Goal: Information Seeking & Learning: Check status

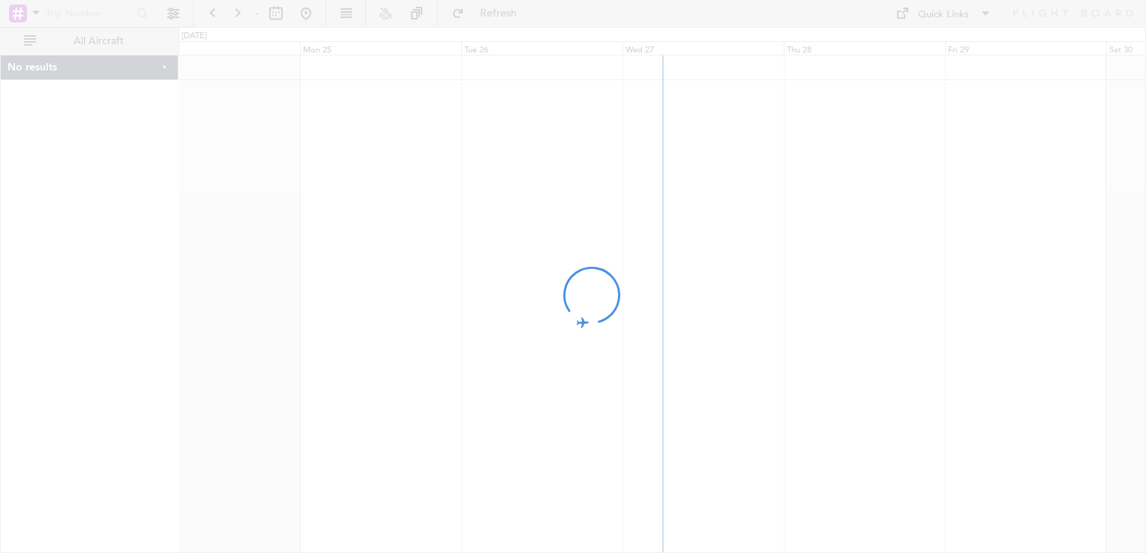
drag, startPoint x: 903, startPoint y: 247, endPoint x: 737, endPoint y: 250, distance: 165.8
click at [737, 250] on div at bounding box center [573, 276] width 1146 height 553
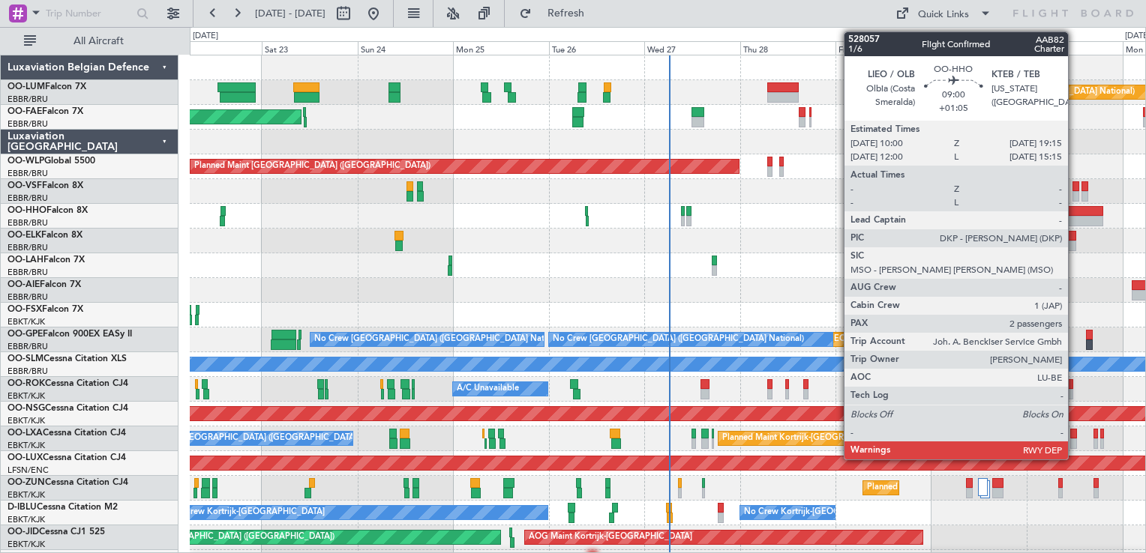
click at [1075, 214] on div at bounding box center [1084, 211] width 37 height 10
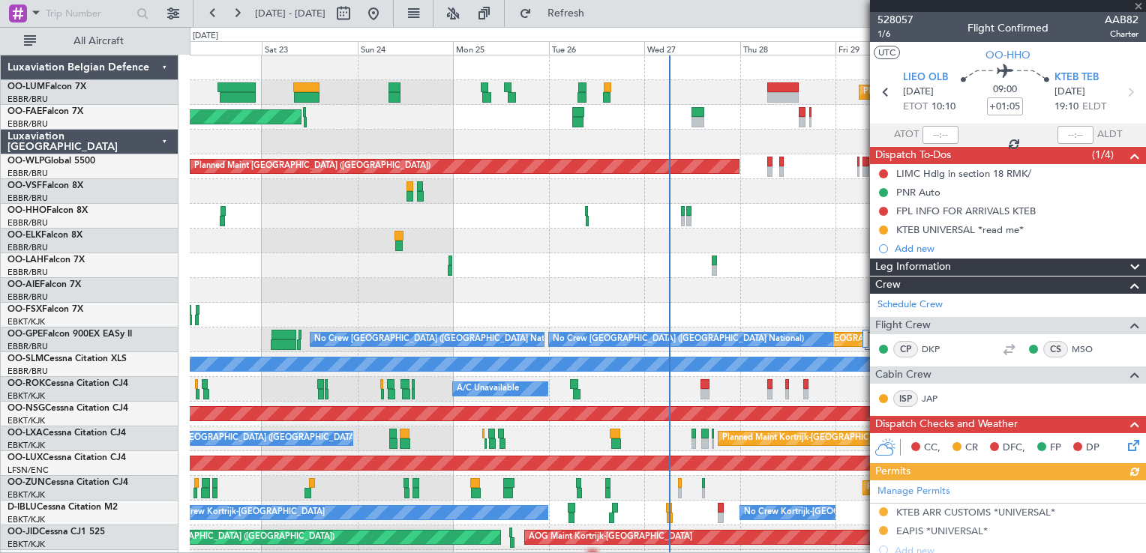
click at [1027, 268] on div "Leg Information" at bounding box center [1008, 267] width 276 height 17
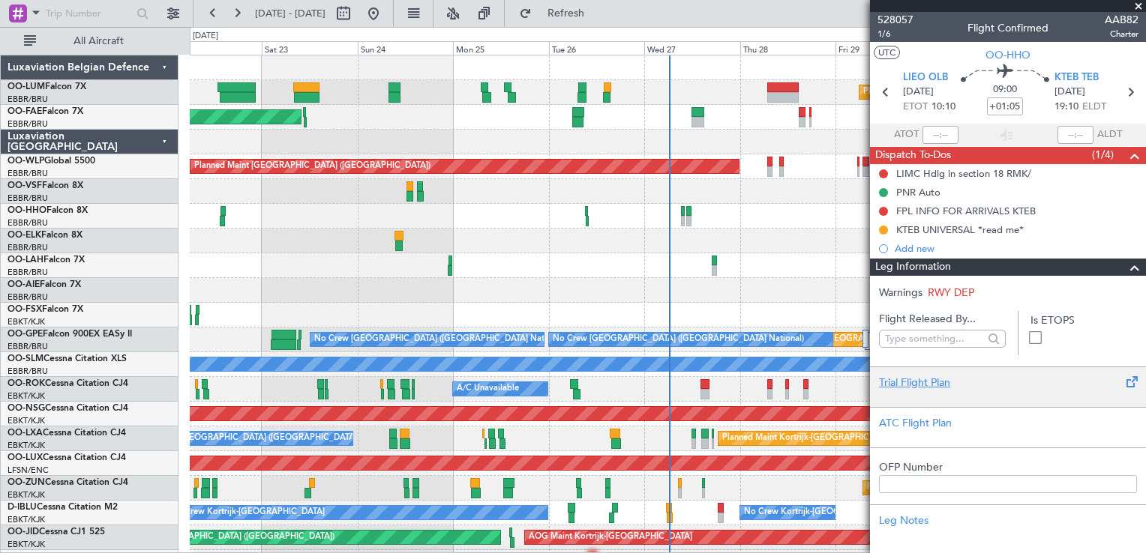
click at [930, 388] on div "Trial Flight Plan" at bounding box center [1008, 383] width 258 height 16
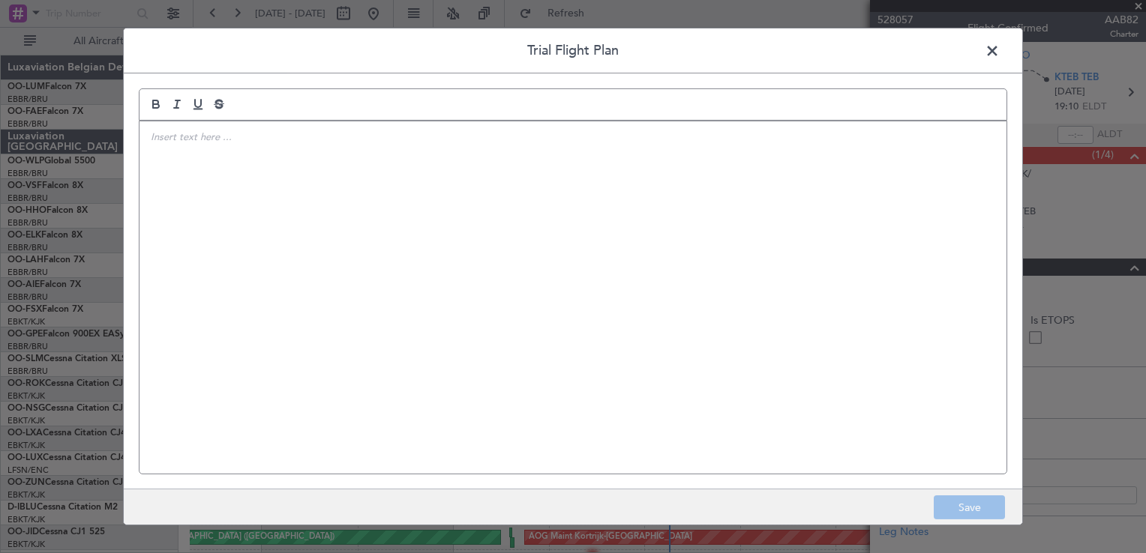
click at [203, 142] on p at bounding box center [573, 136] width 844 height 13
click at [1000, 55] on span at bounding box center [1000, 55] width 0 height 30
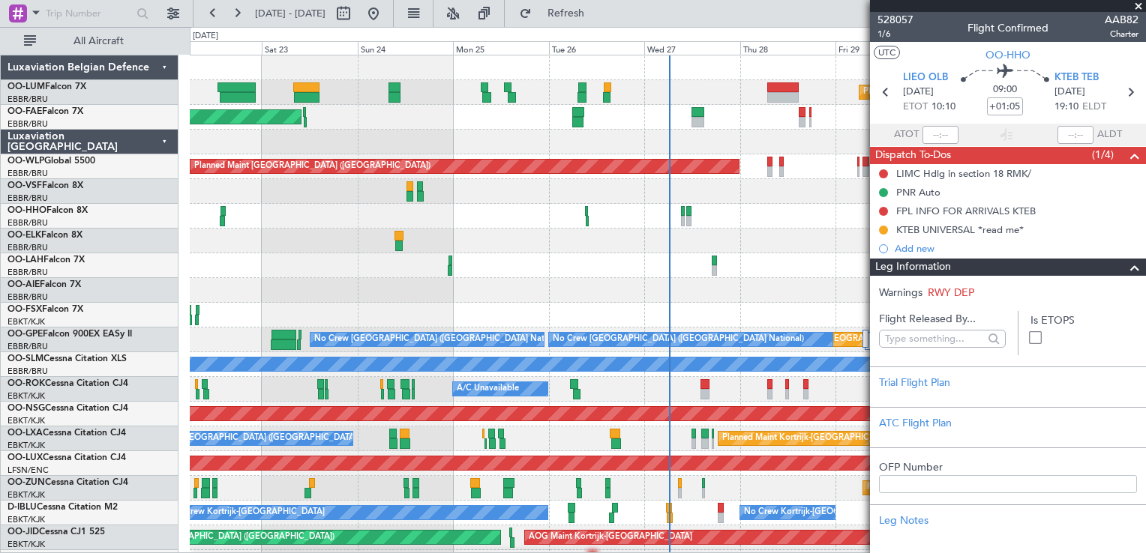
click at [1126, 262] on span at bounding box center [1135, 268] width 18 height 18
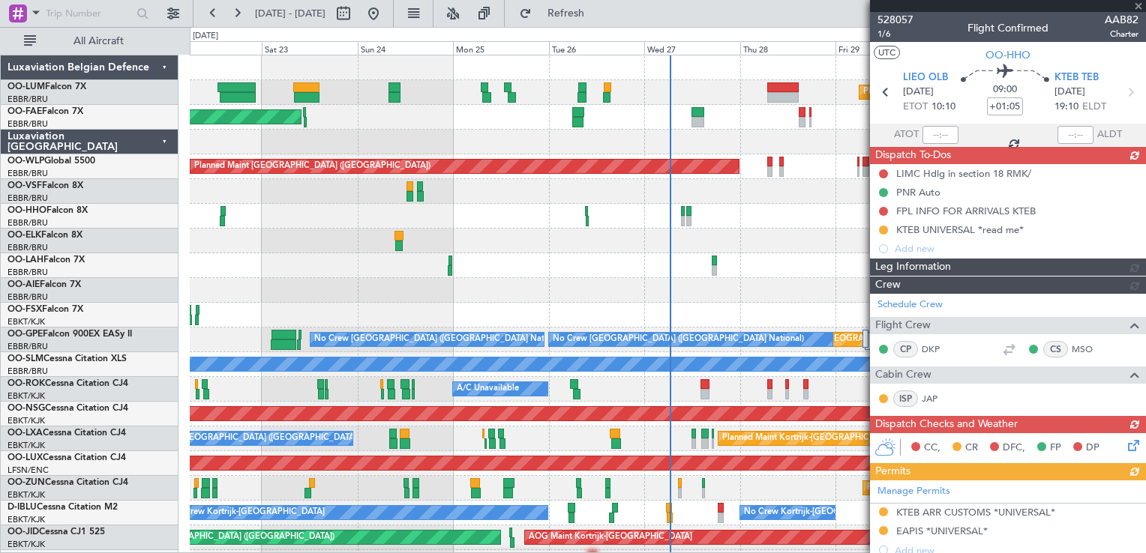
click at [1136, 4] on div at bounding box center [1008, 6] width 276 height 12
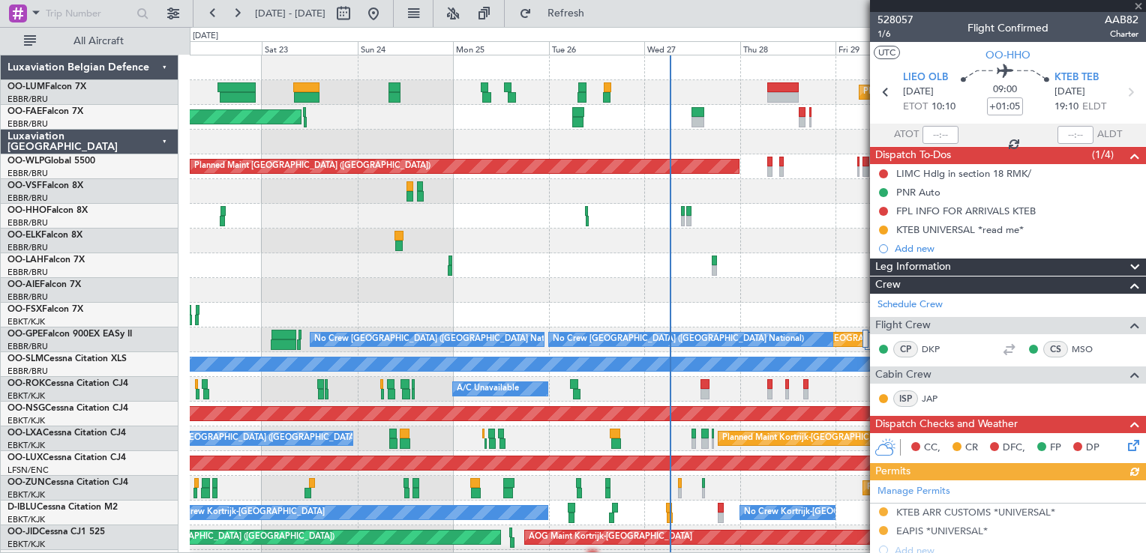
click at [1139, 4] on div at bounding box center [1008, 6] width 276 height 12
click at [1134, 7] on span at bounding box center [1138, 6] width 15 height 13
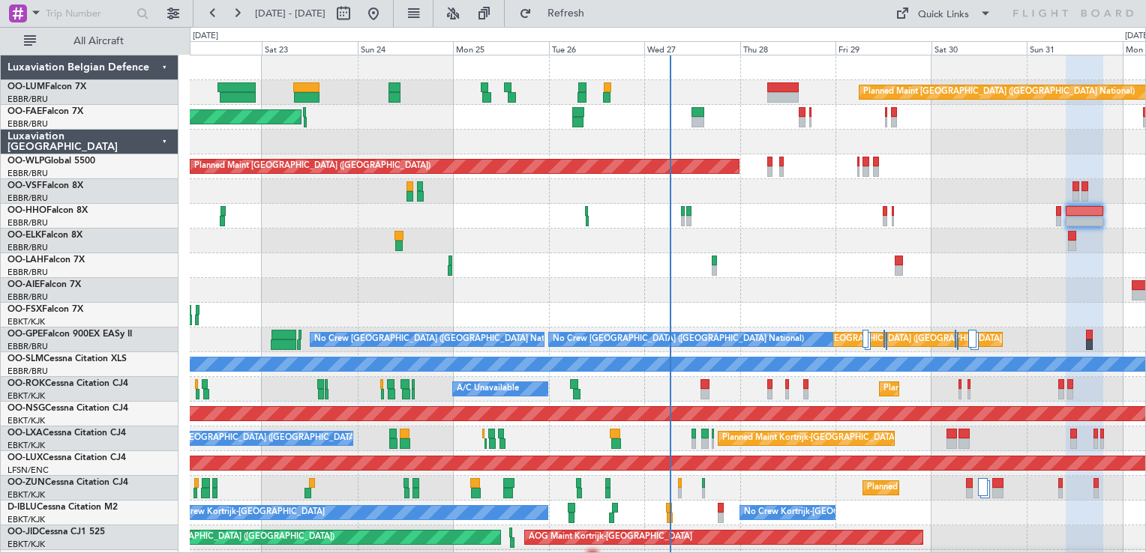
type input "0"
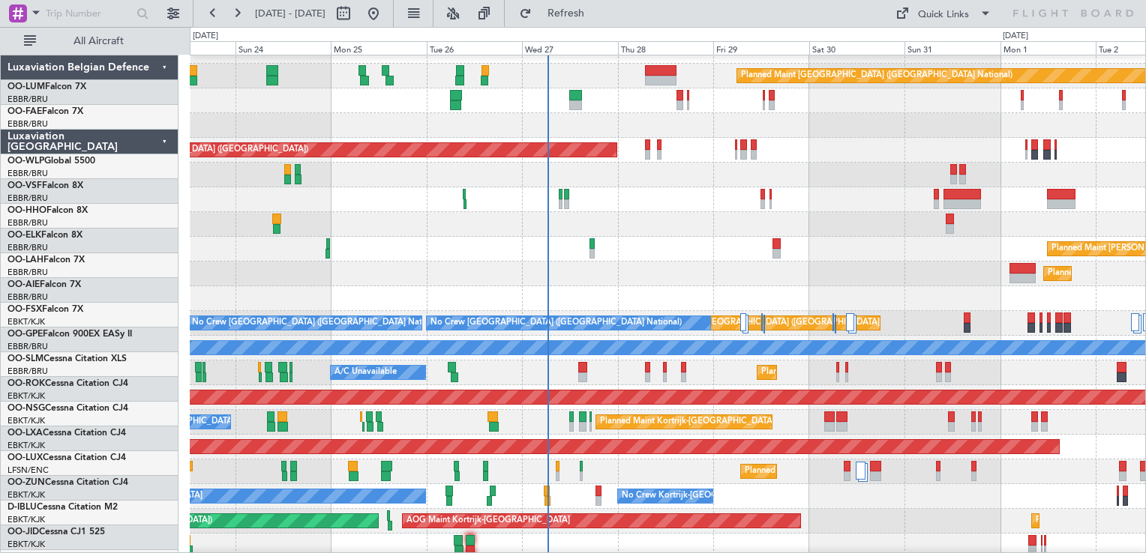
scroll to position [21, 0]
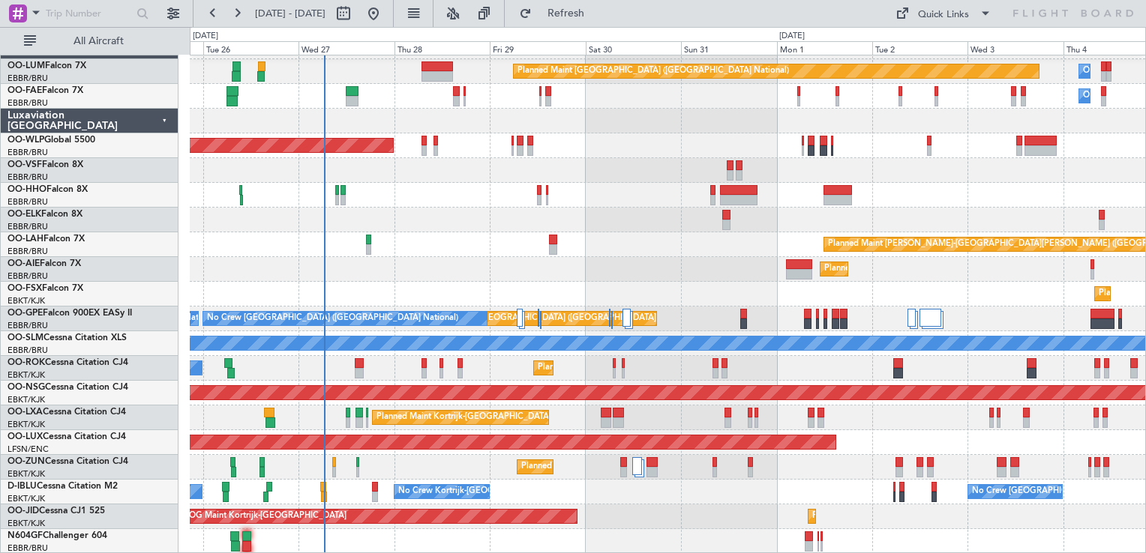
click at [492, 202] on div "Planned Maint [GEOGRAPHIC_DATA] ([GEOGRAPHIC_DATA] National) Owner [GEOGRAPHIC_…" at bounding box center [667, 294] width 955 height 520
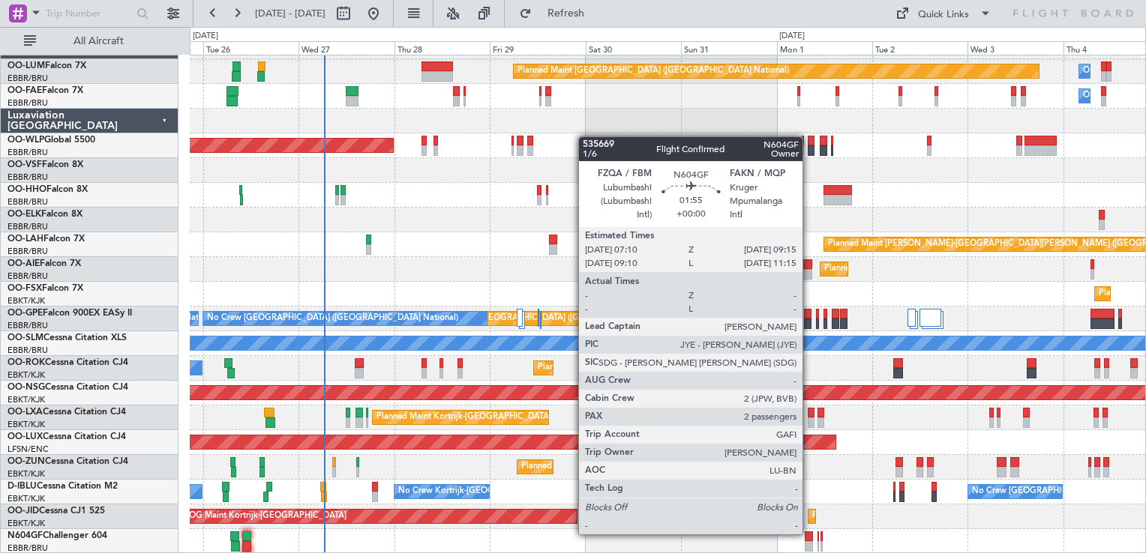
click at [809, 533] on div at bounding box center [809, 537] width 9 height 10
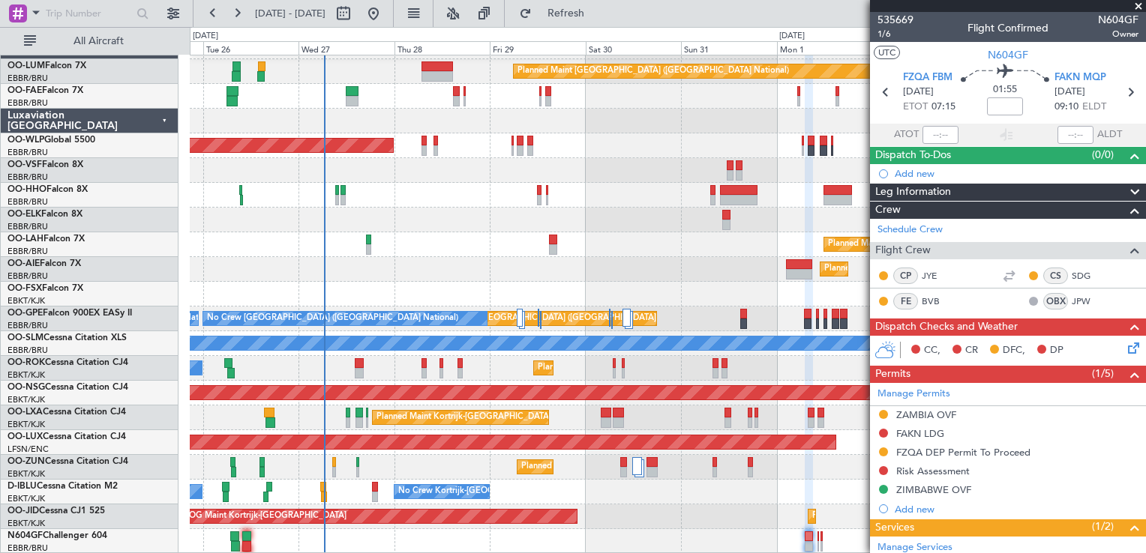
click at [1135, 3] on span at bounding box center [1138, 6] width 15 height 13
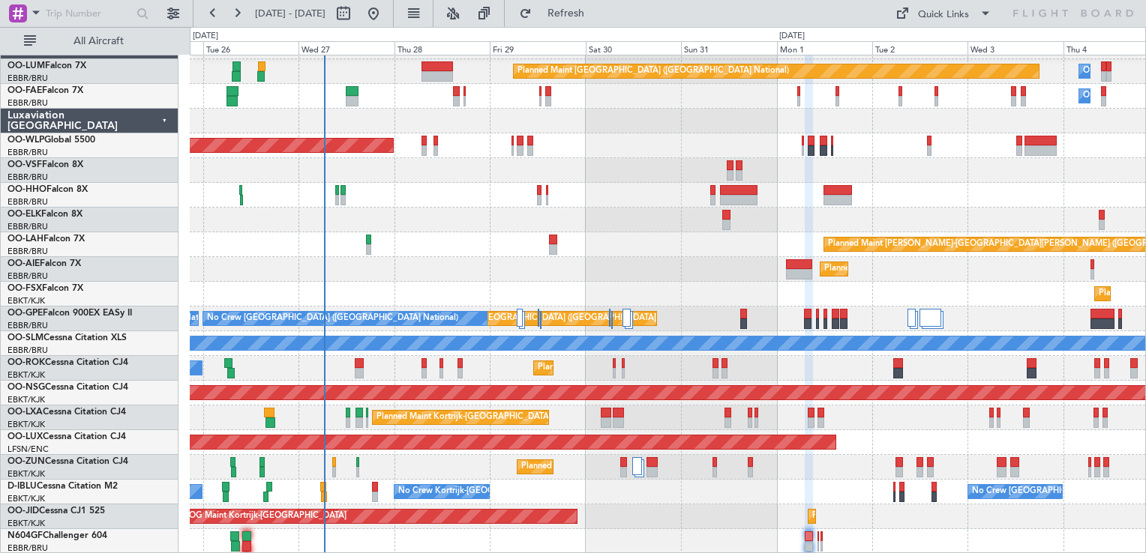
type input "0"
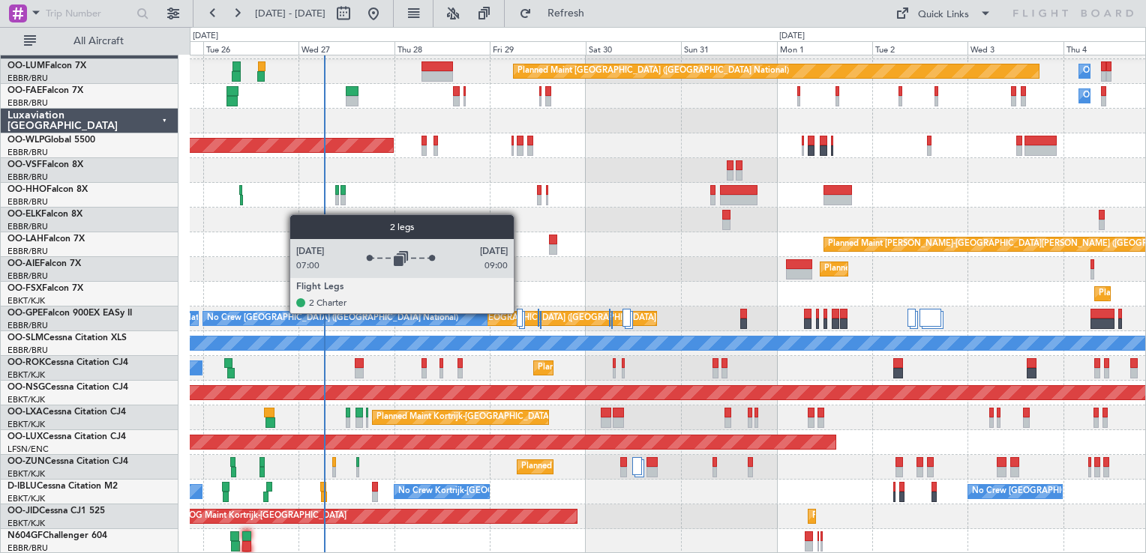
click at [520, 313] on div at bounding box center [520, 318] width 6 height 18
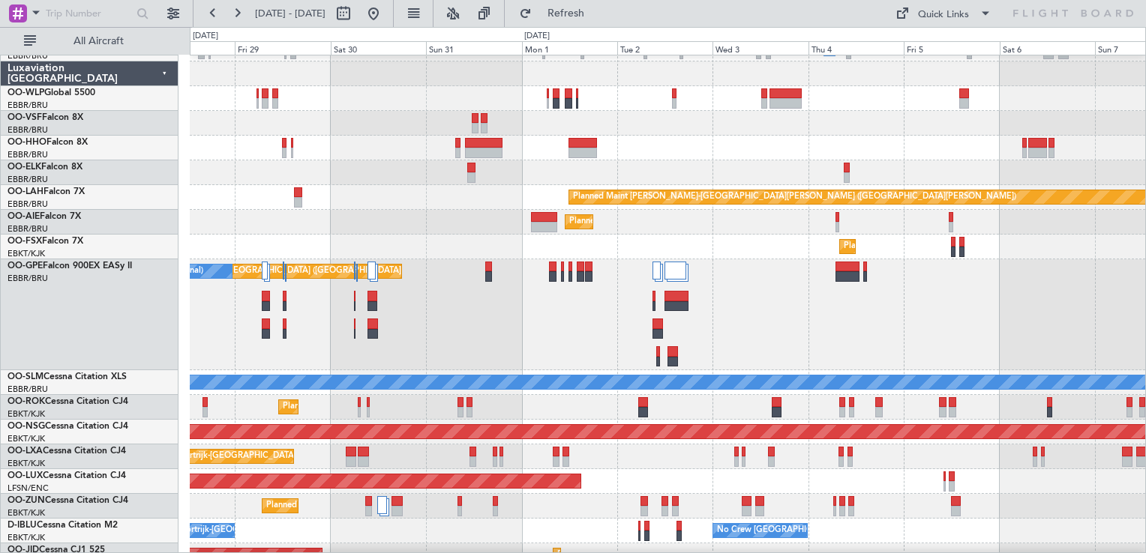
scroll to position [69, 0]
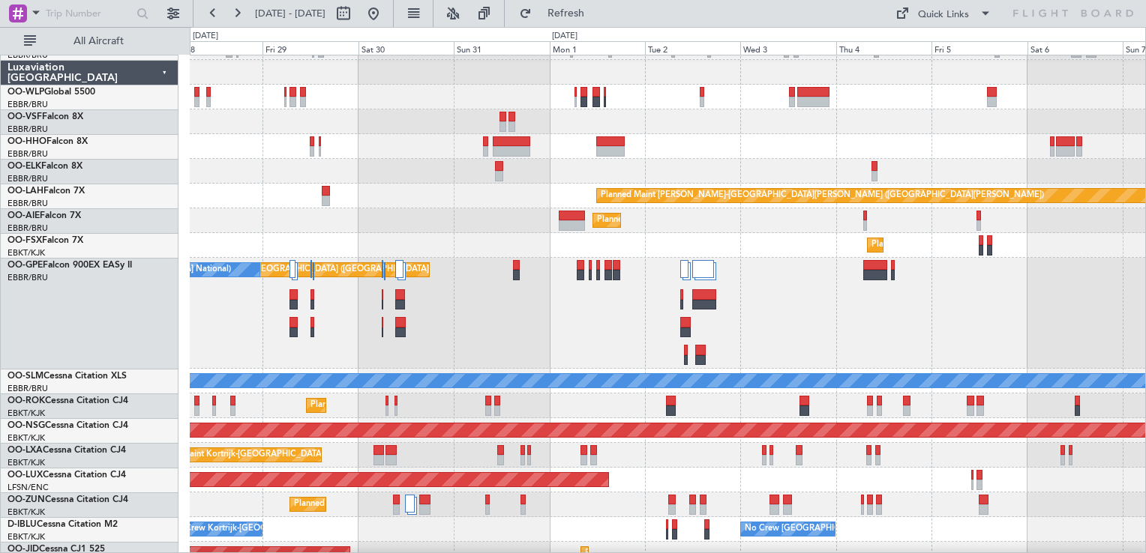
click at [782, 341] on div "Planned Maint [GEOGRAPHIC_DATA] ([GEOGRAPHIC_DATA] National) No Crew [GEOGRAPHI…" at bounding box center [667, 313] width 955 height 111
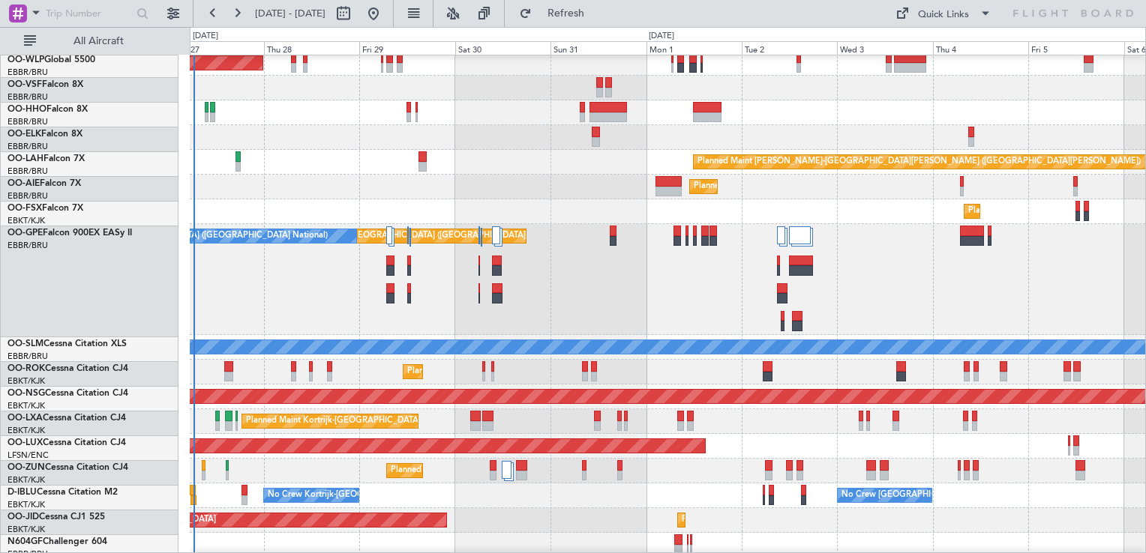
scroll to position [107, 0]
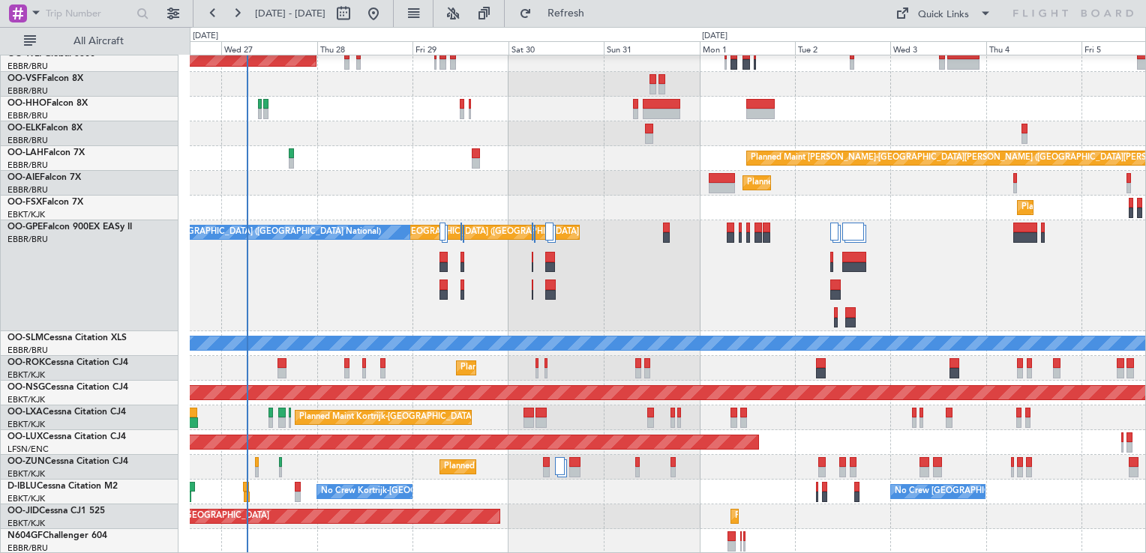
click at [700, 264] on div "Planned Maint [GEOGRAPHIC_DATA] ([GEOGRAPHIC_DATA] National) No Crew [GEOGRAPHI…" at bounding box center [667, 275] width 955 height 111
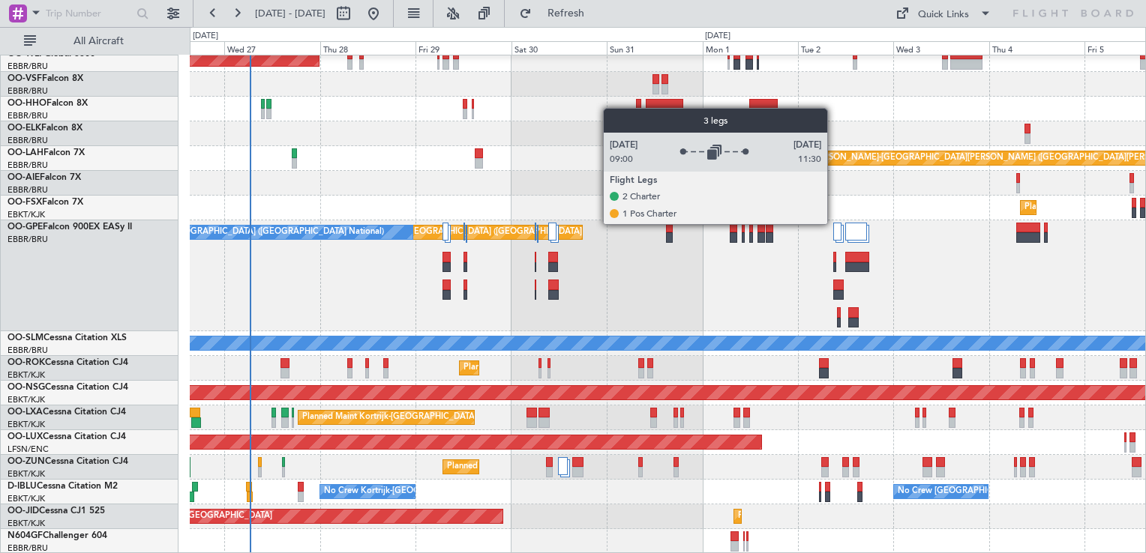
click at [834, 224] on div at bounding box center [837, 232] width 8 height 18
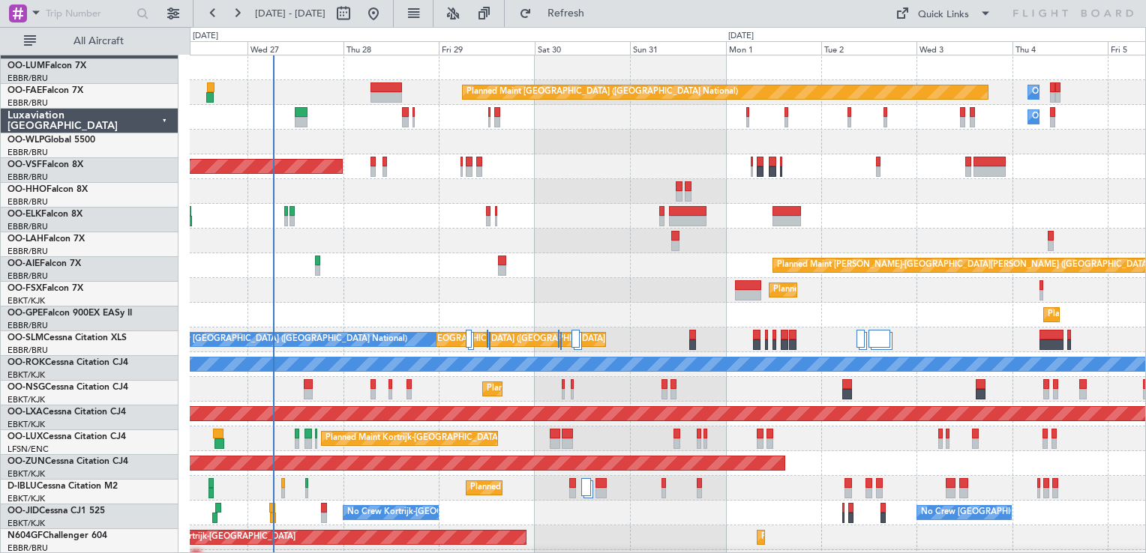
scroll to position [0, 0]
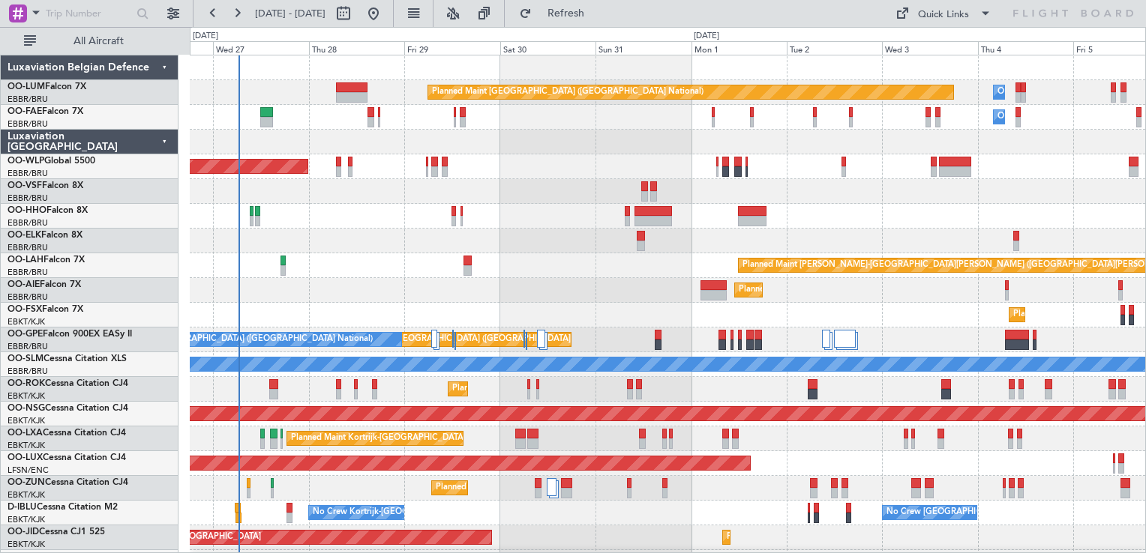
click at [526, 290] on div "Planned Maint [GEOGRAPHIC_DATA] ([GEOGRAPHIC_DATA] National) Owner [GEOGRAPHIC_…" at bounding box center [667, 315] width 955 height 520
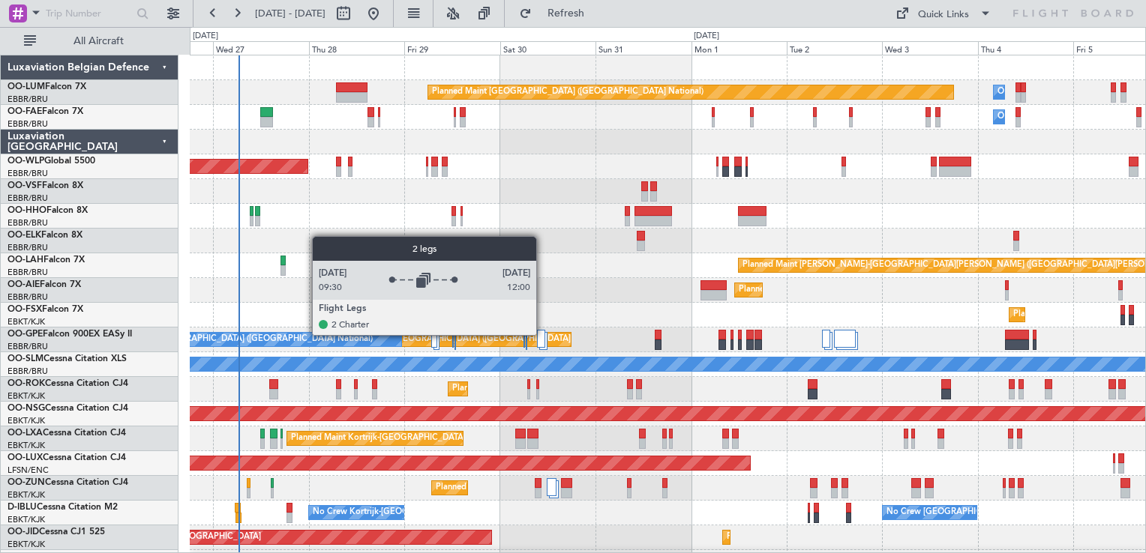
click at [543, 334] on div at bounding box center [541, 339] width 8 height 18
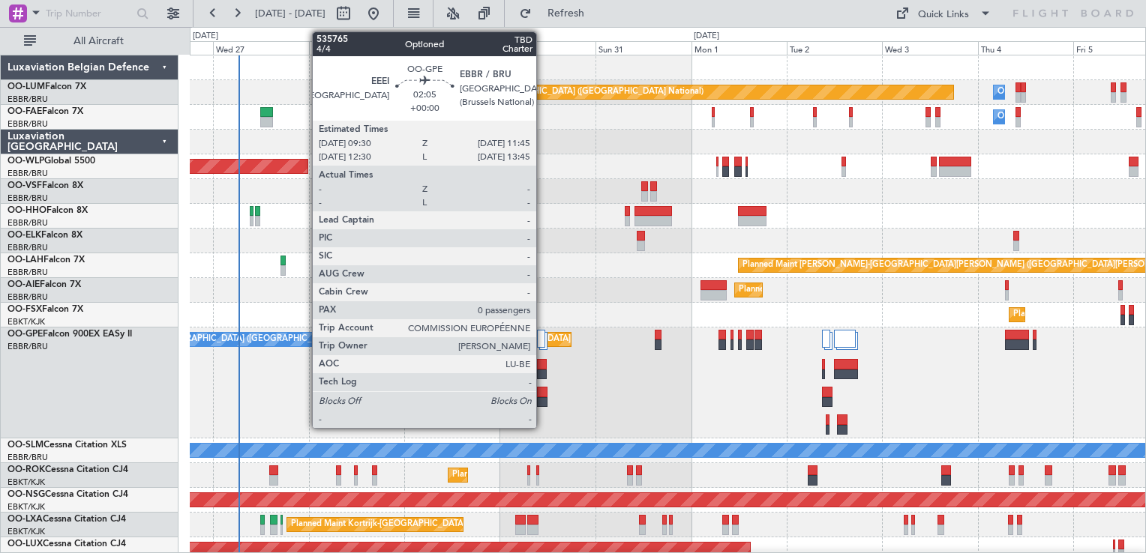
click at [543, 363] on div at bounding box center [541, 364] width 9 height 10
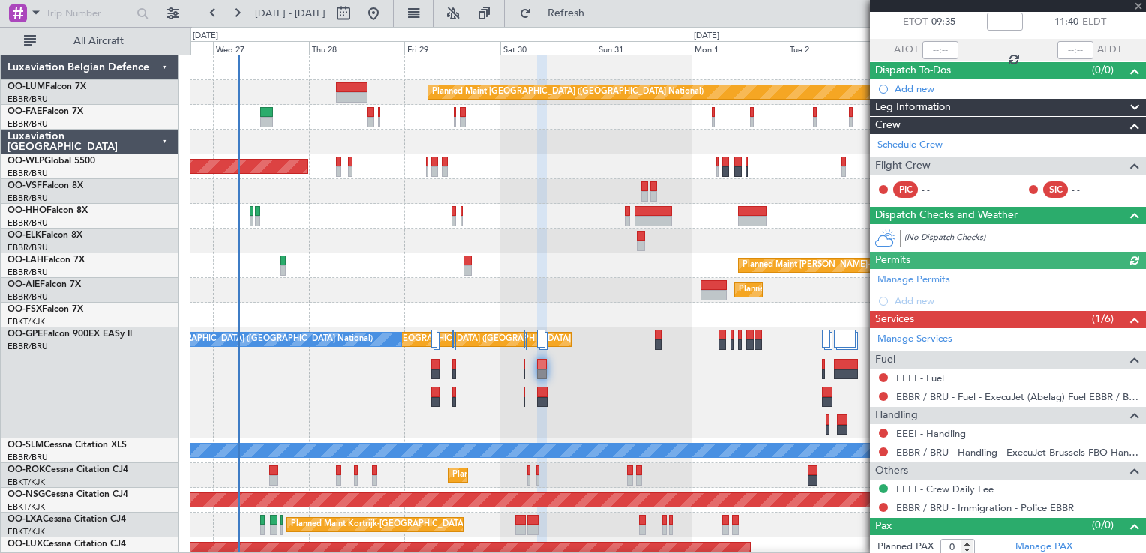
scroll to position [88, 0]
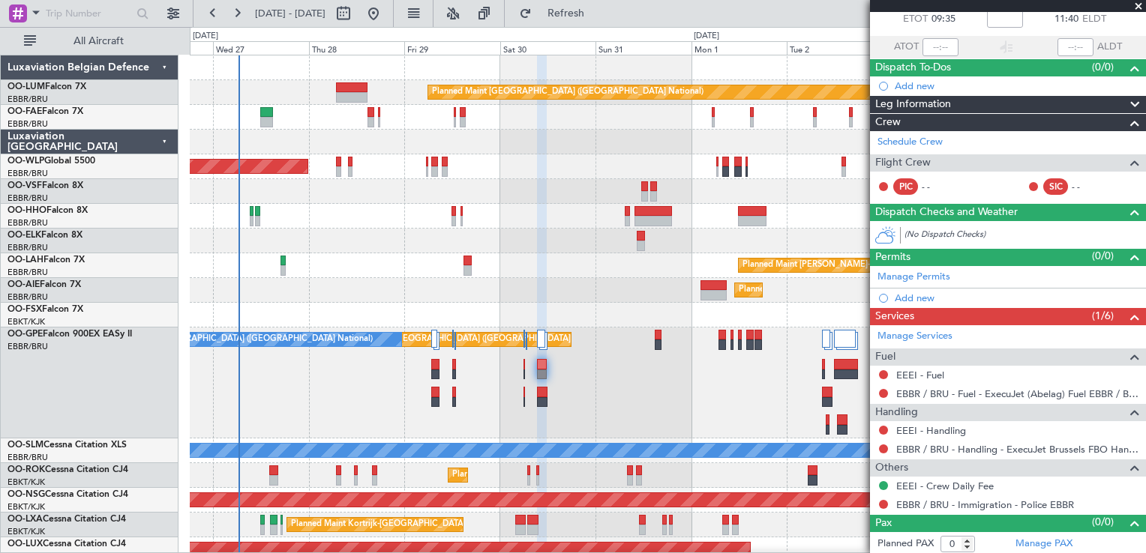
click at [780, 72] on div at bounding box center [667, 67] width 955 height 25
click at [1140, 4] on span at bounding box center [1138, 6] width 15 height 13
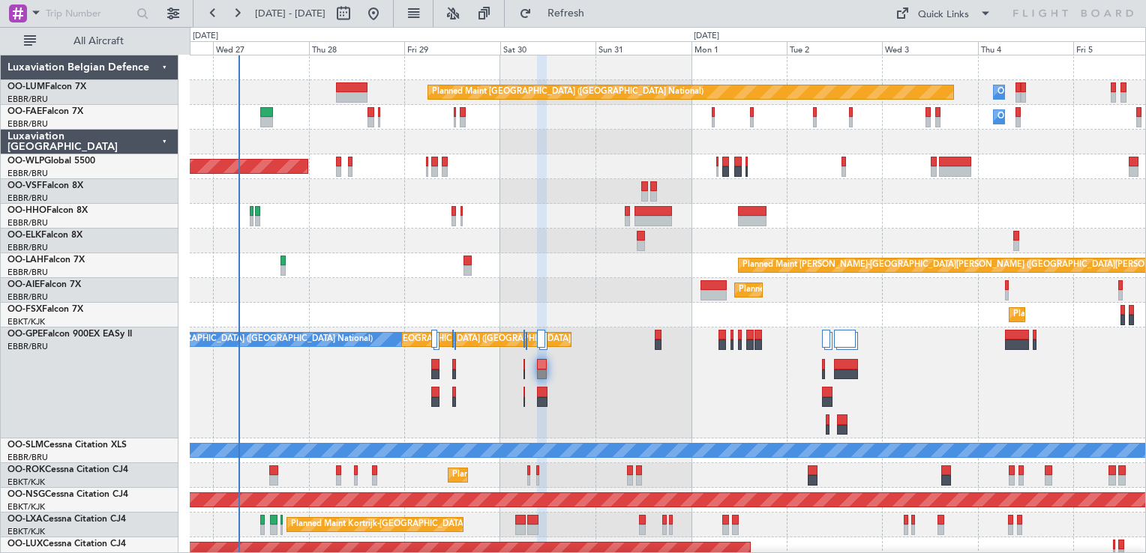
scroll to position [0, 0]
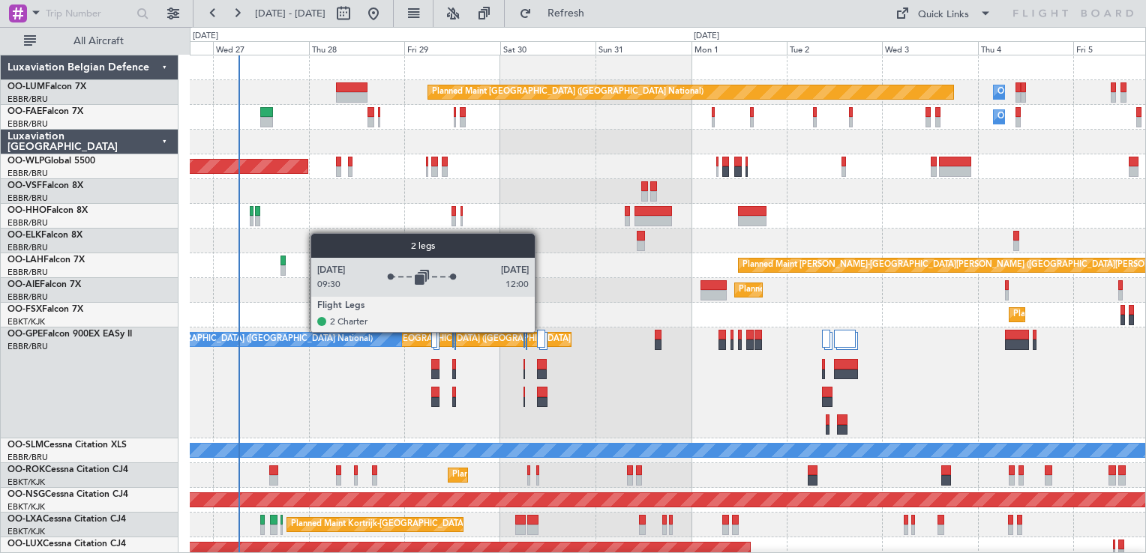
click at [541, 331] on div at bounding box center [541, 339] width 8 height 18
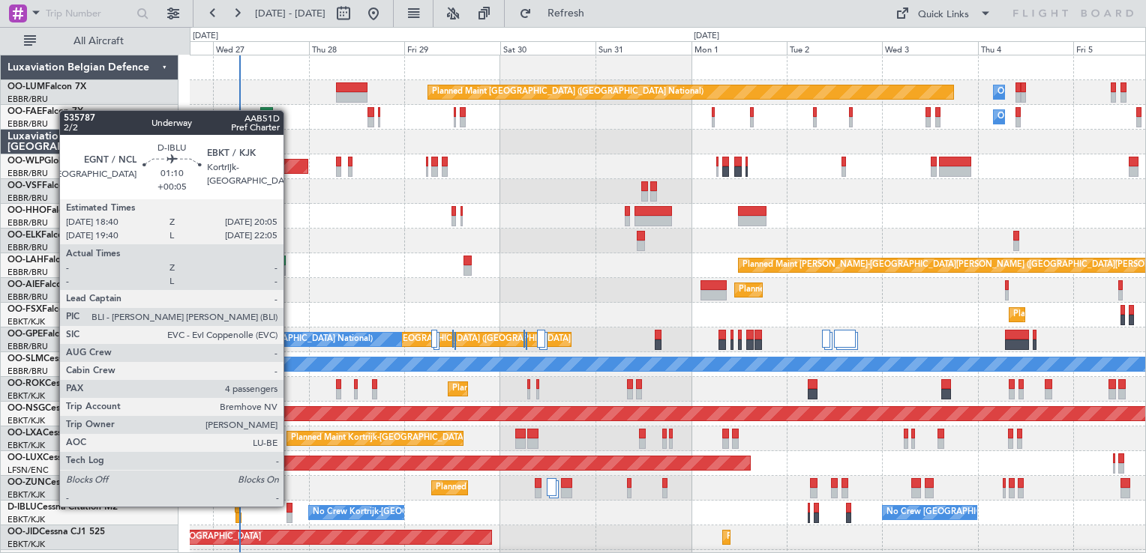
click at [290, 505] on div at bounding box center [289, 508] width 6 height 10
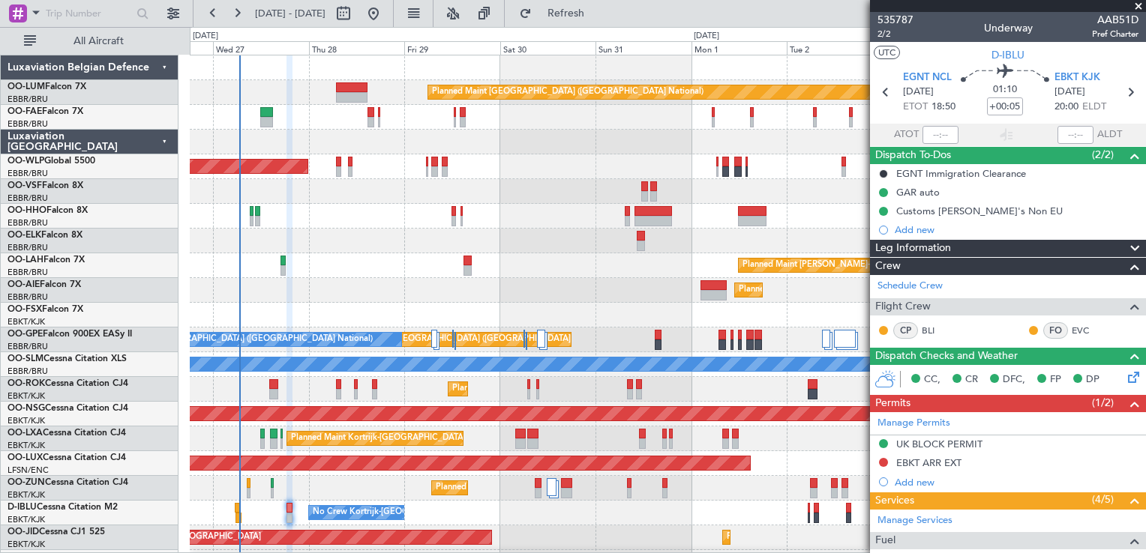
click at [1138, 6] on span at bounding box center [1138, 6] width 15 height 13
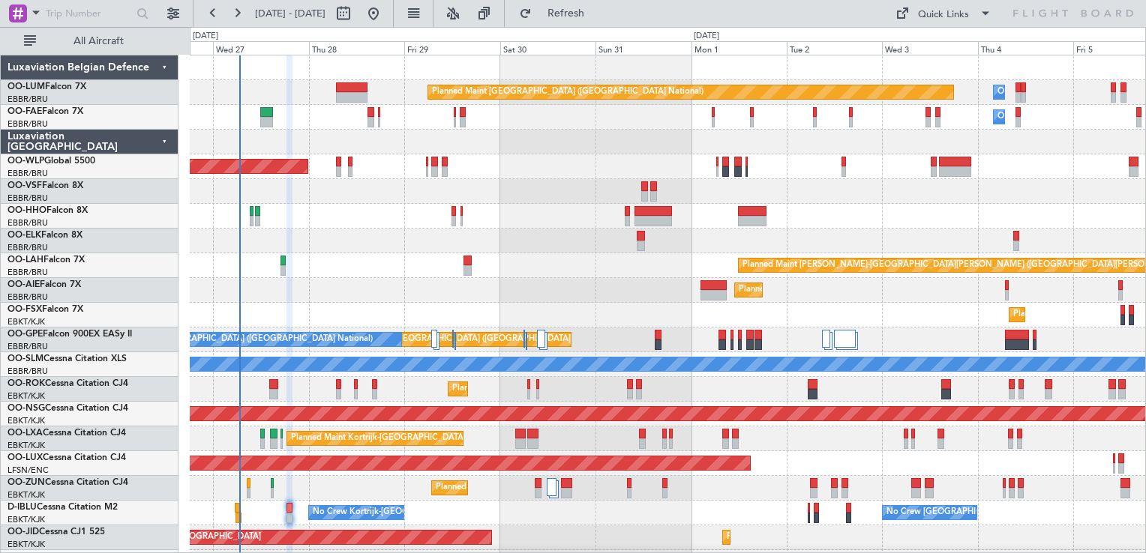
type input "0"
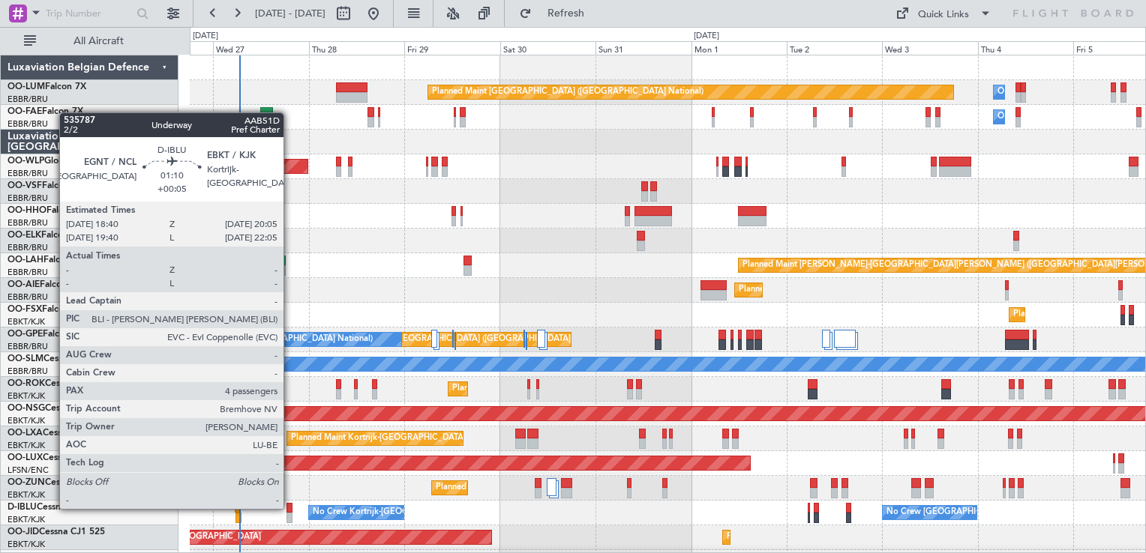
click at [290, 508] on div at bounding box center [289, 508] width 6 height 10
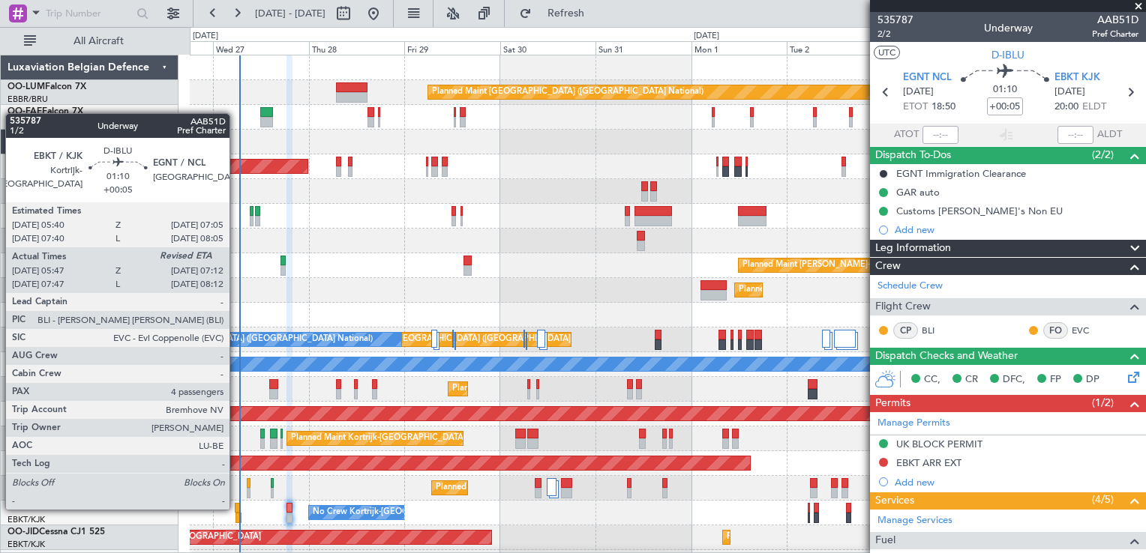
click at [236, 508] on div at bounding box center [238, 508] width 6 height 10
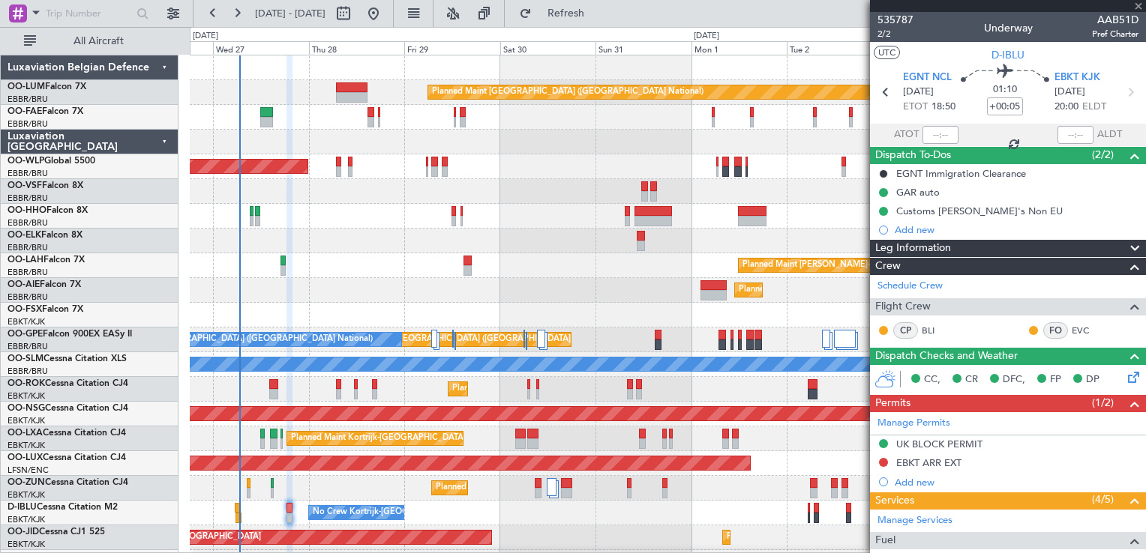
type input "05:57"
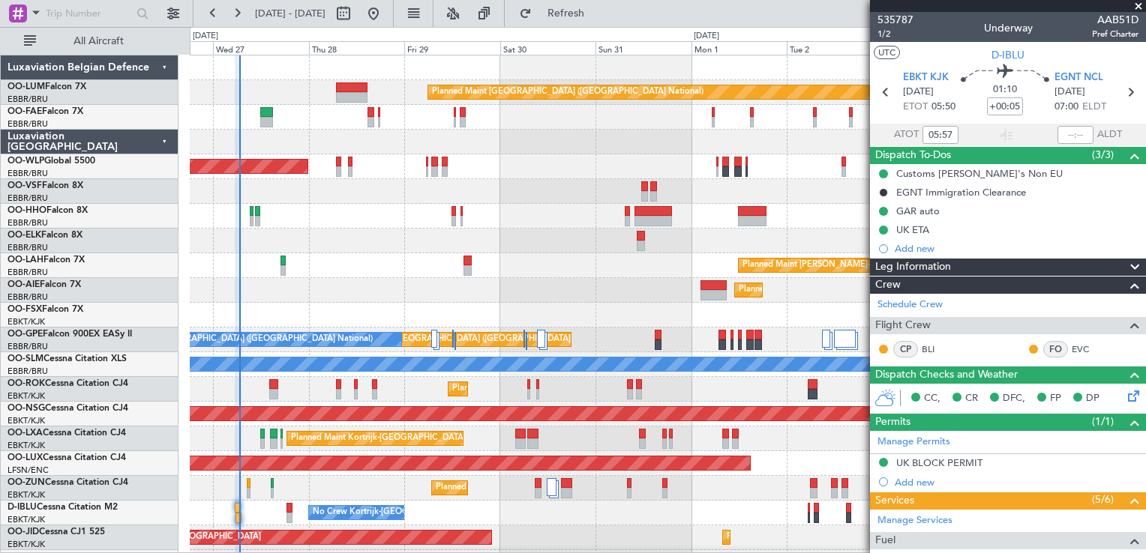
click at [1136, 5] on span at bounding box center [1138, 6] width 15 height 13
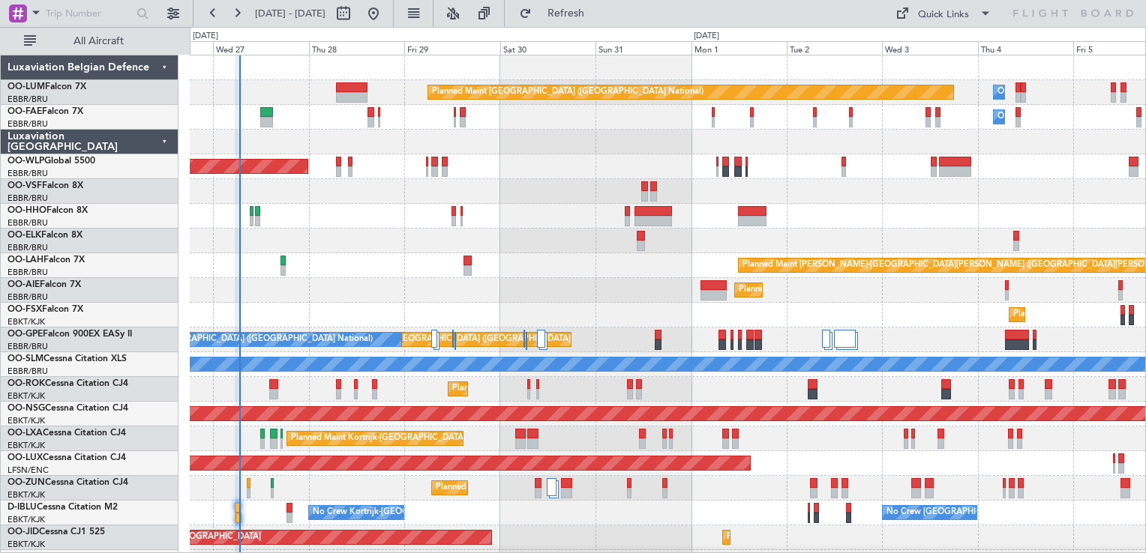
type input "0"
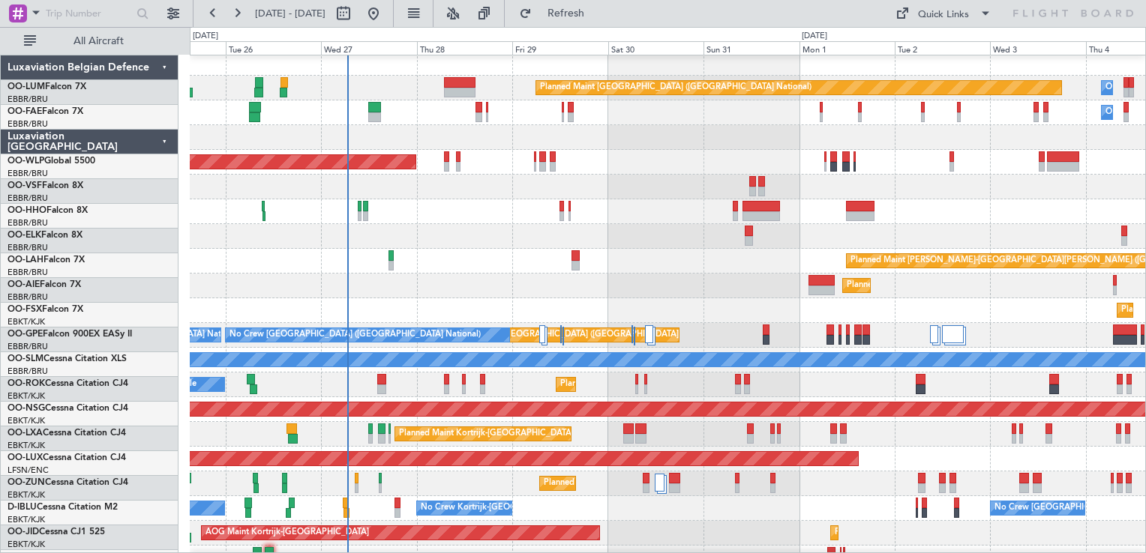
scroll to position [8, 0]
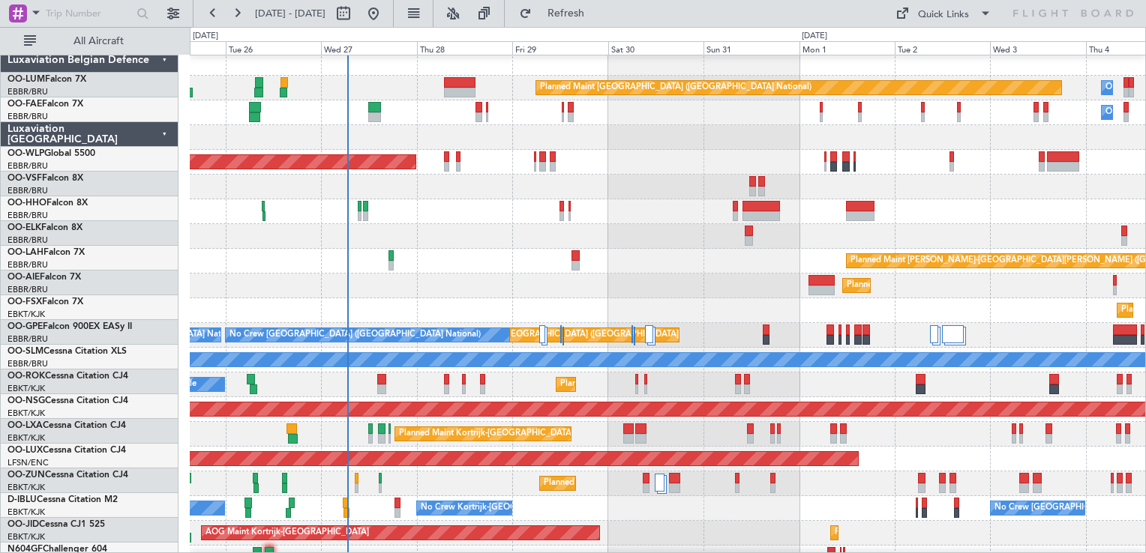
click at [484, 478] on div "Planned Maint Kortrijk-[GEOGRAPHIC_DATA]" at bounding box center [667, 484] width 955 height 25
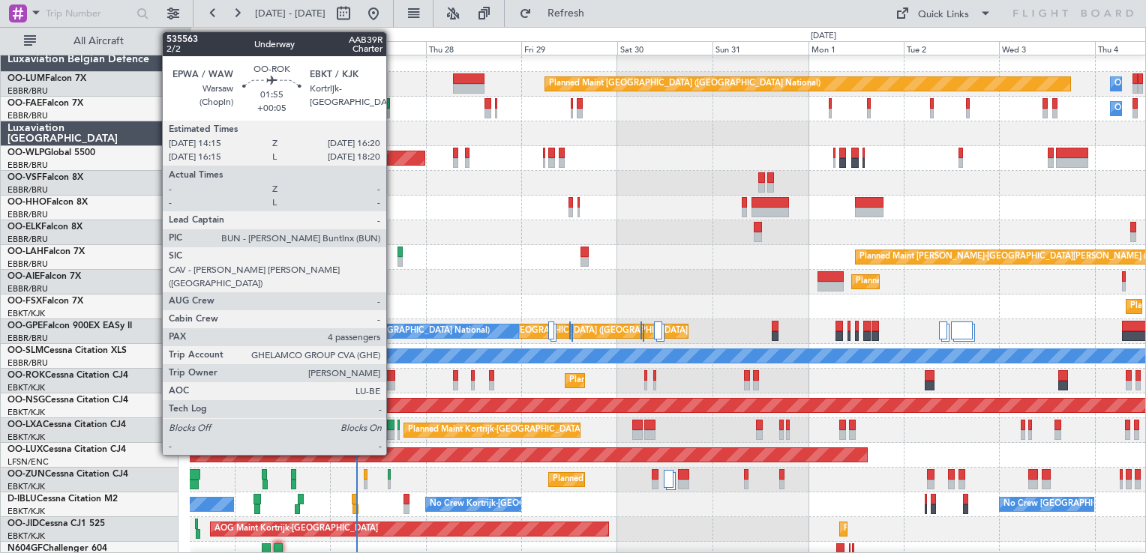
click at [391, 376] on div at bounding box center [390, 375] width 9 height 10
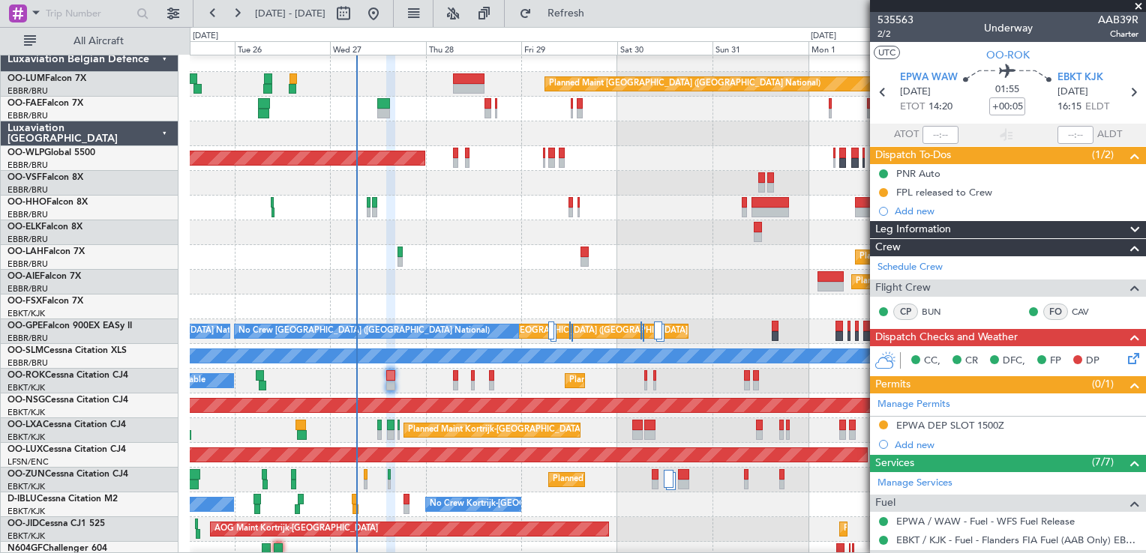
click at [1136, 8] on span at bounding box center [1138, 6] width 15 height 13
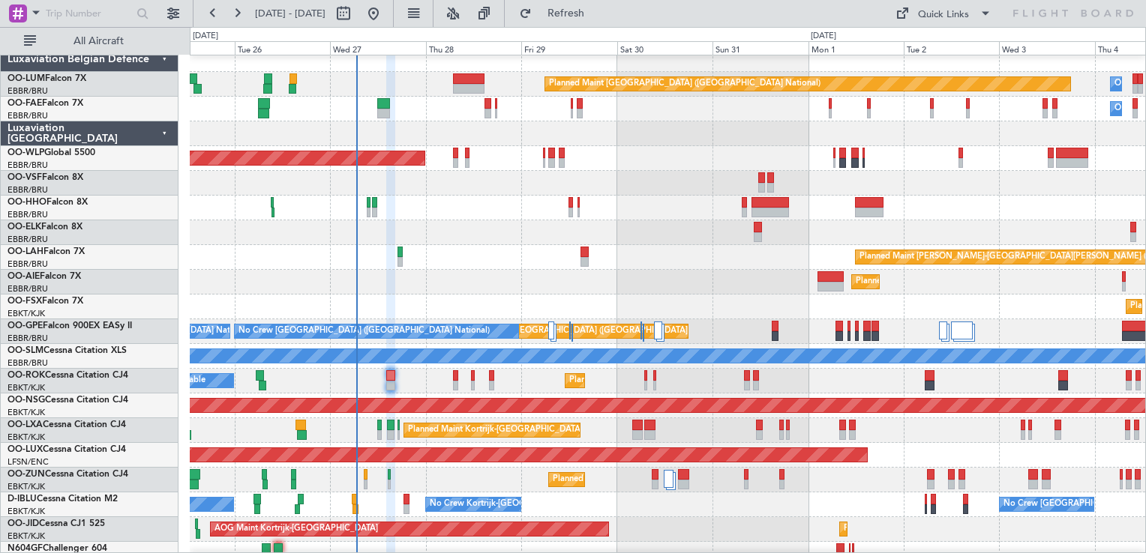
type input "0"
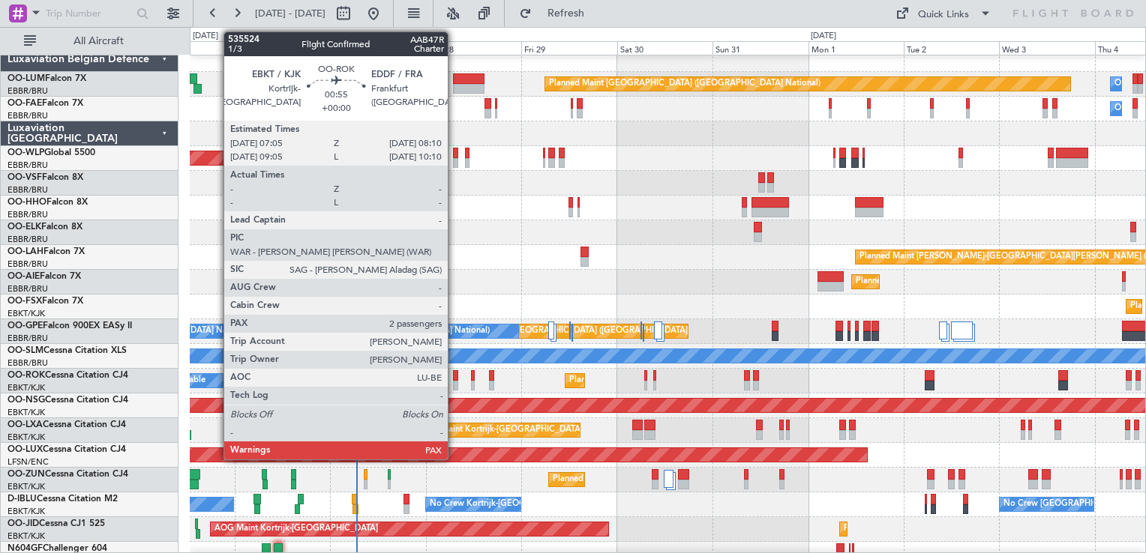
click at [455, 374] on div at bounding box center [455, 375] width 4 height 10
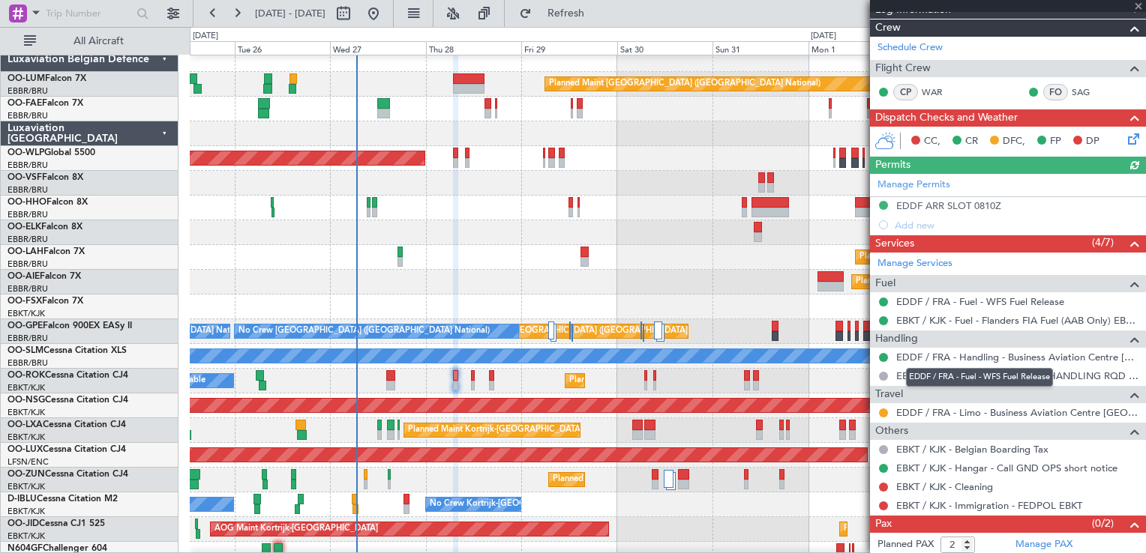
scroll to position [222, 0]
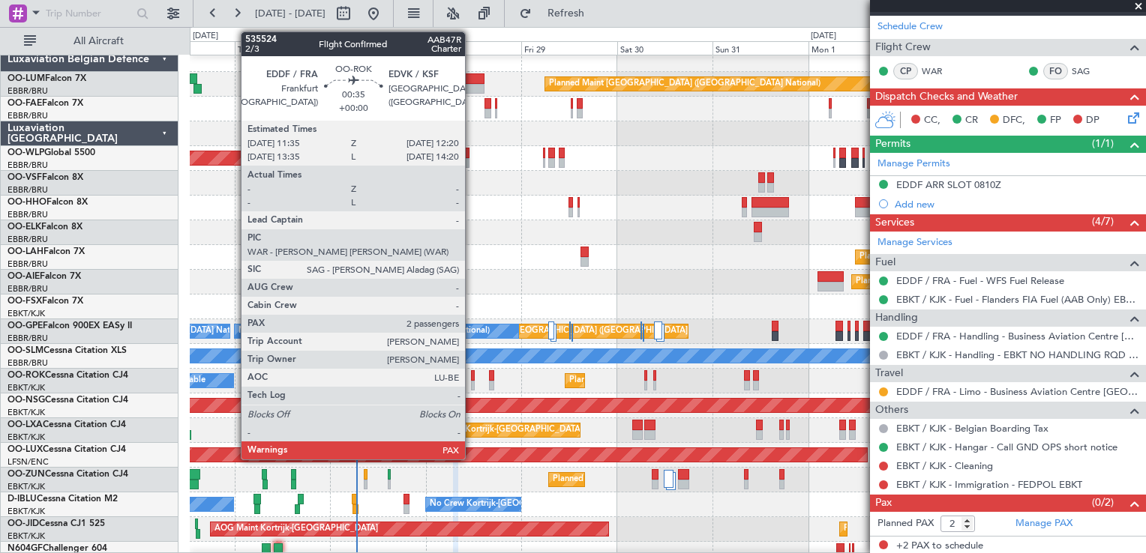
click at [472, 374] on div at bounding box center [472, 375] width 3 height 10
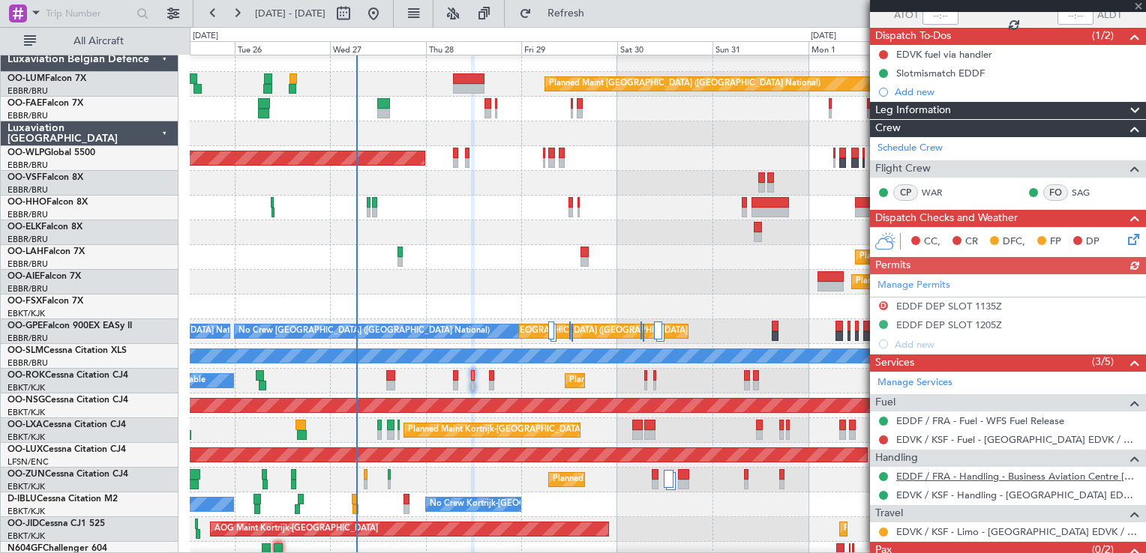
scroll to position [166, 0]
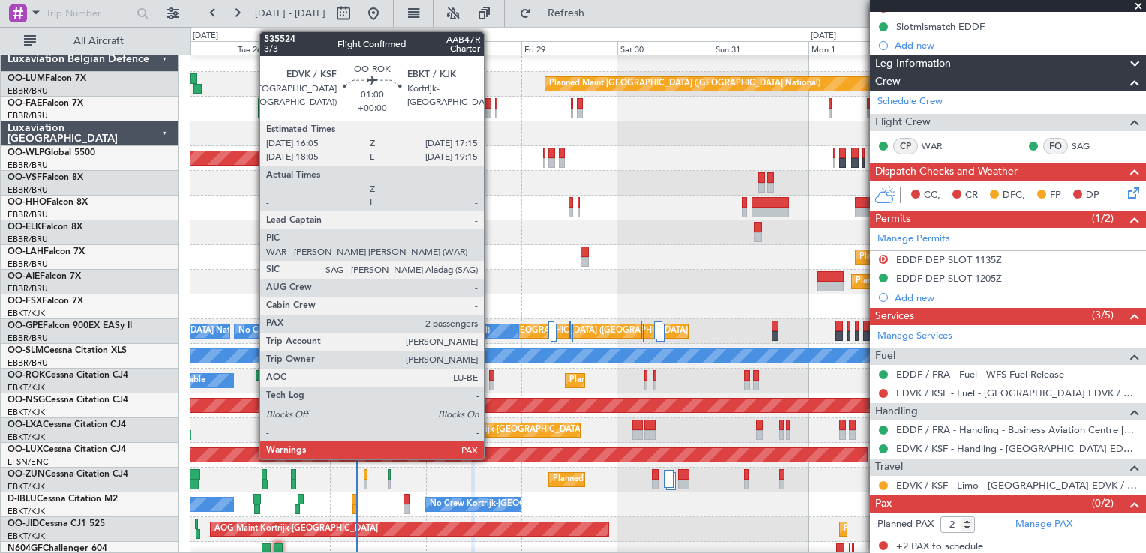
click at [490, 374] on div at bounding box center [491, 375] width 5 height 10
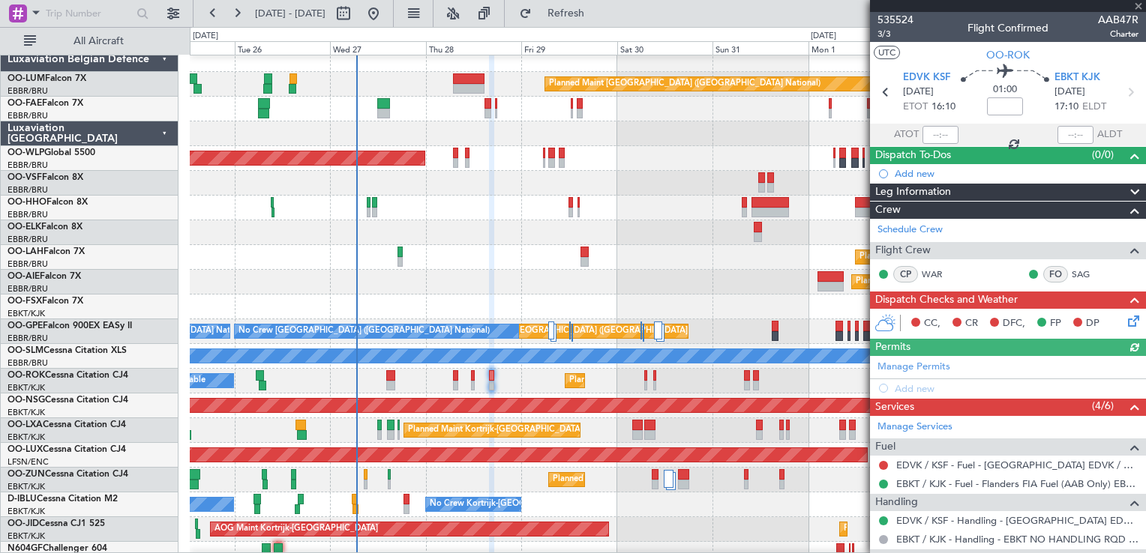
scroll to position [129, 0]
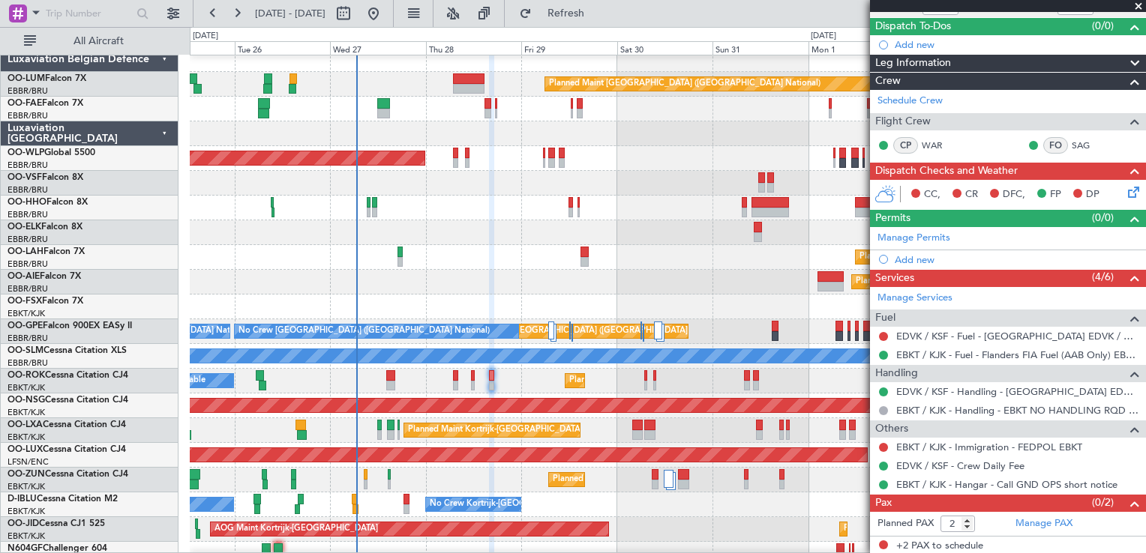
click at [1140, 8] on span at bounding box center [1138, 6] width 15 height 13
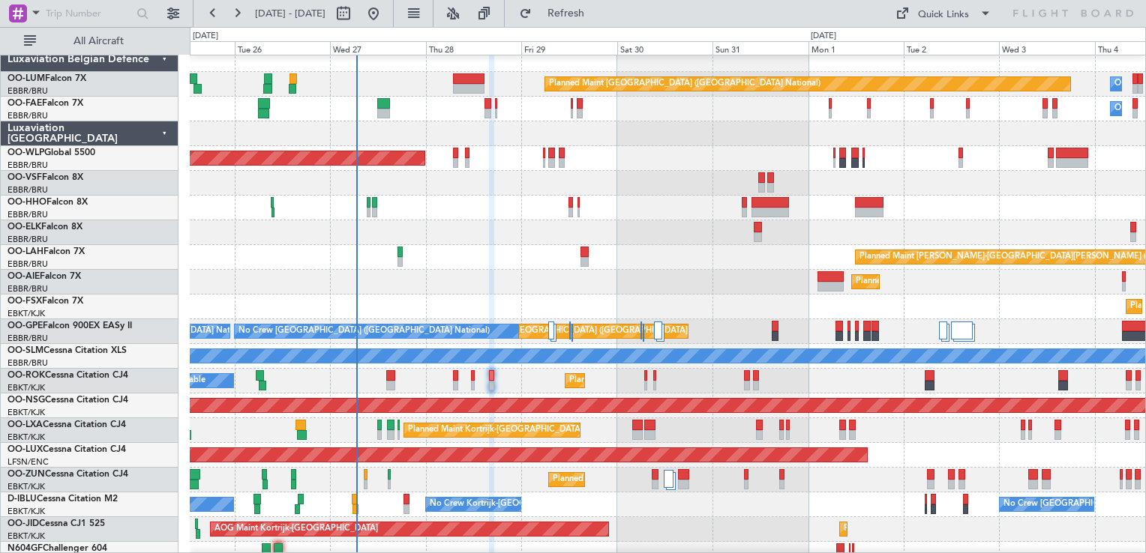
type input "0"
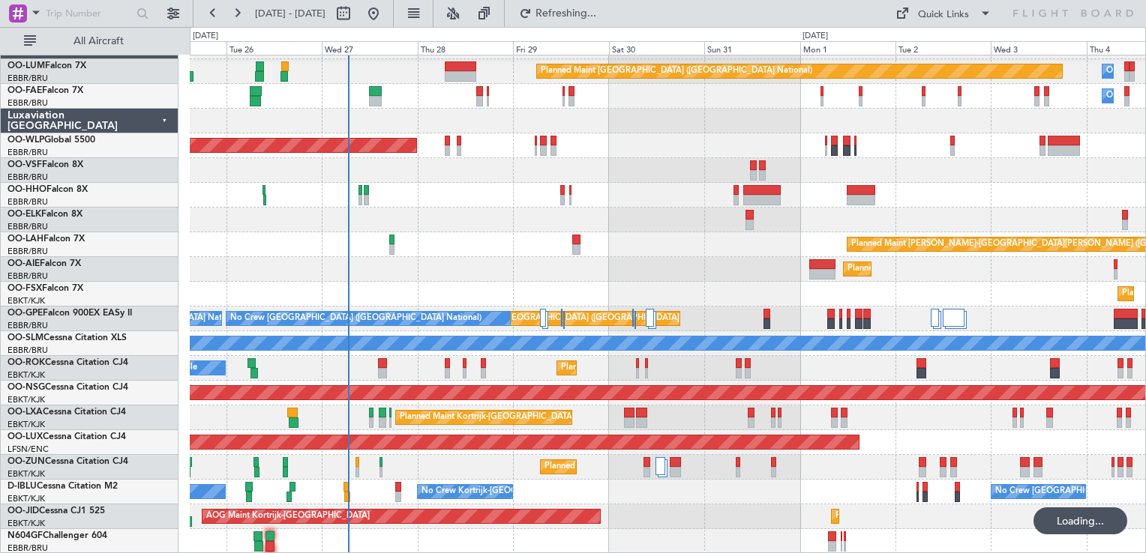
click at [463, 220] on div "Planned Maint [GEOGRAPHIC_DATA] ([GEOGRAPHIC_DATA] National) Owner [GEOGRAPHIC_…" at bounding box center [667, 294] width 955 height 520
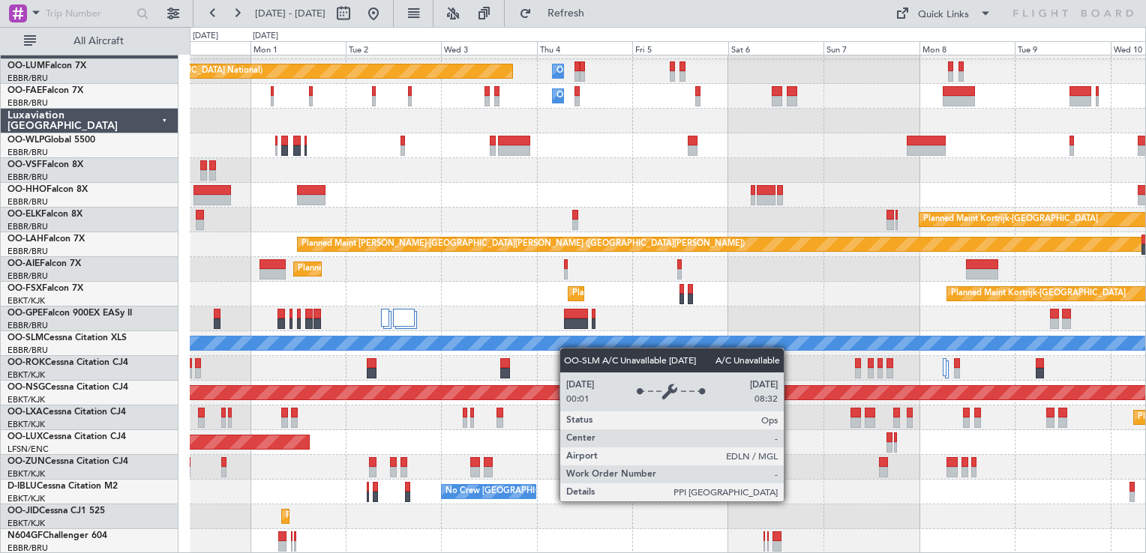
click at [360, 338] on div "Planned Maint [GEOGRAPHIC_DATA] ([GEOGRAPHIC_DATA] National) Owner [GEOGRAPHIC_…" at bounding box center [667, 294] width 955 height 520
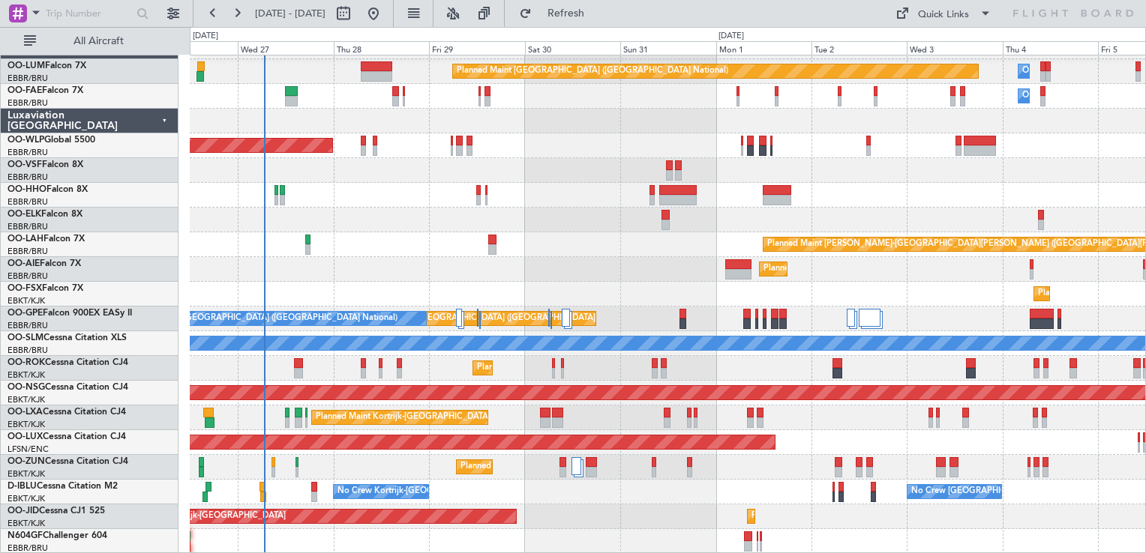
click at [882, 166] on div "Planned Maint [GEOGRAPHIC_DATA] ([GEOGRAPHIC_DATA] National) Owner [GEOGRAPHIC_…" at bounding box center [667, 294] width 955 height 520
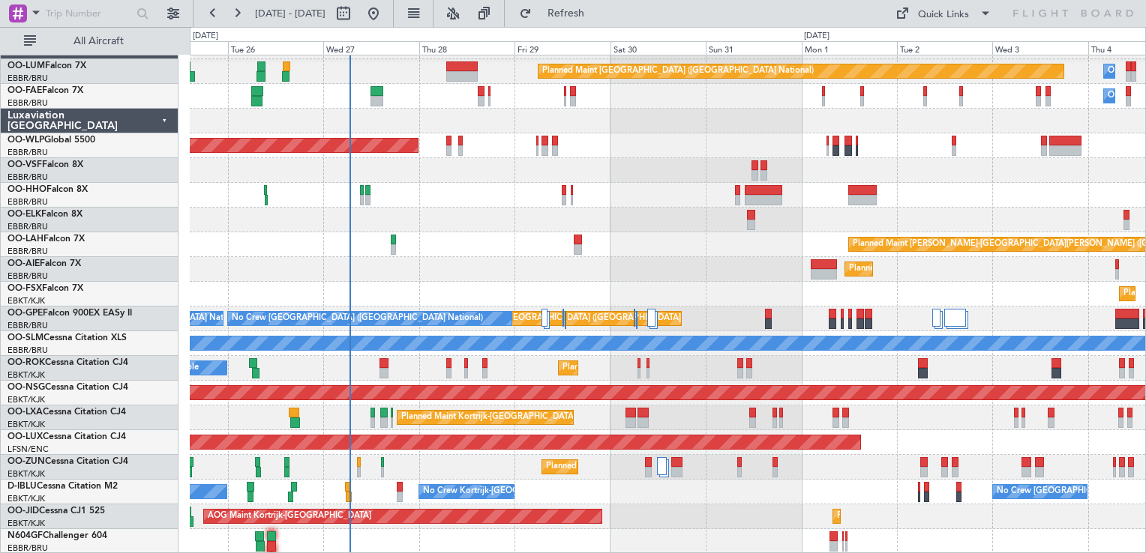
click at [535, 293] on div "Planned Maint [GEOGRAPHIC_DATA] ([GEOGRAPHIC_DATA] National) Owner [GEOGRAPHIC_…" at bounding box center [667, 294] width 955 height 520
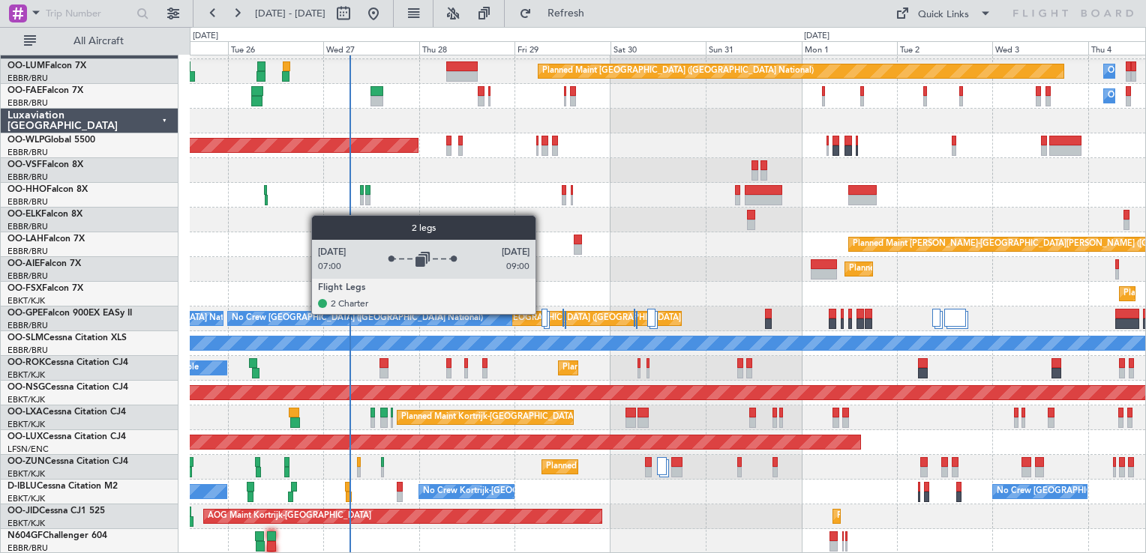
click at [542, 313] on div at bounding box center [544, 318] width 6 height 18
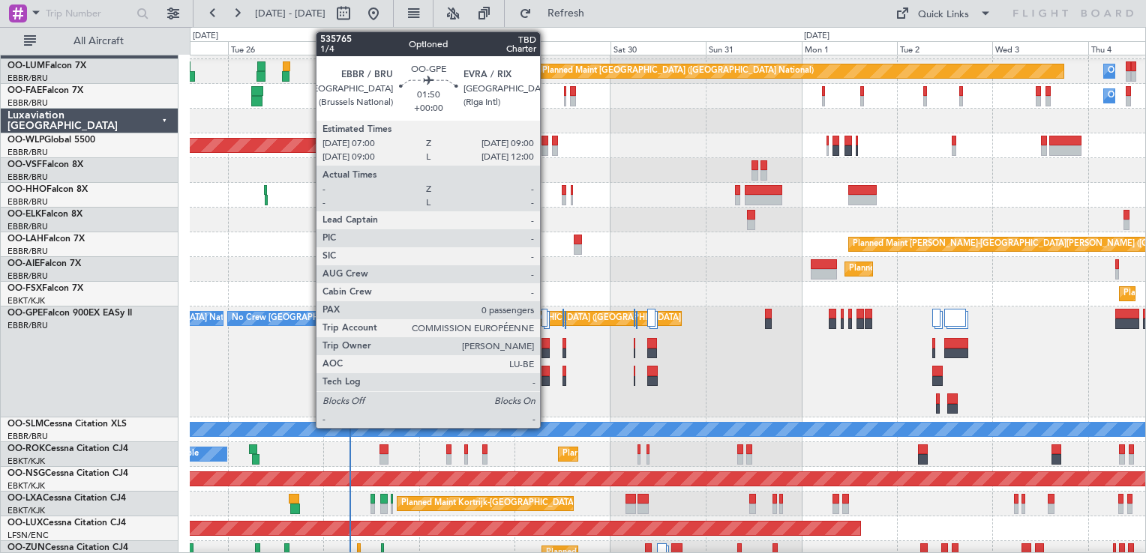
click at [547, 349] on div at bounding box center [545, 354] width 8 height 10
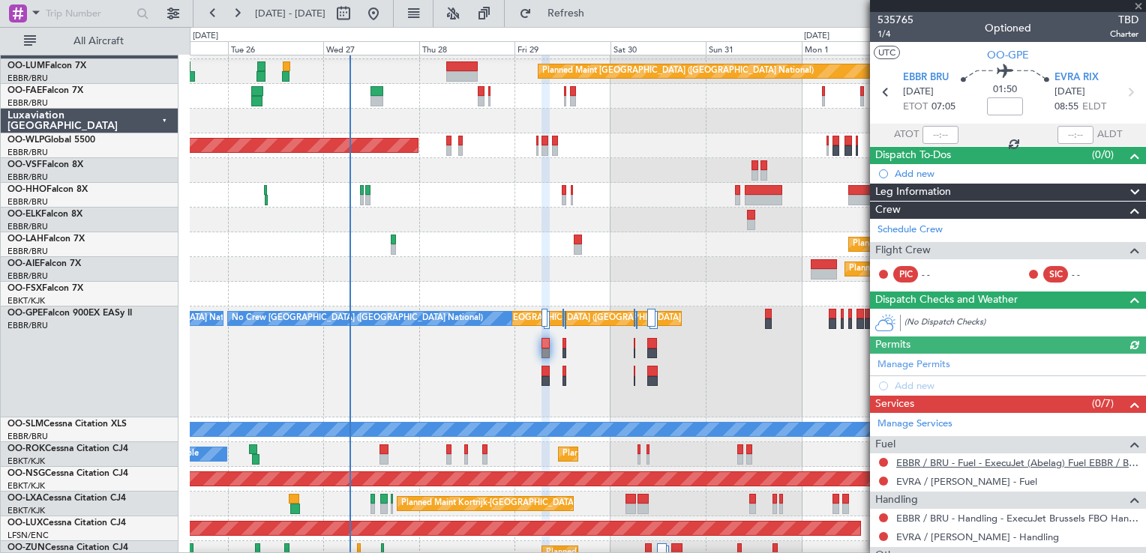
scroll to position [126, 0]
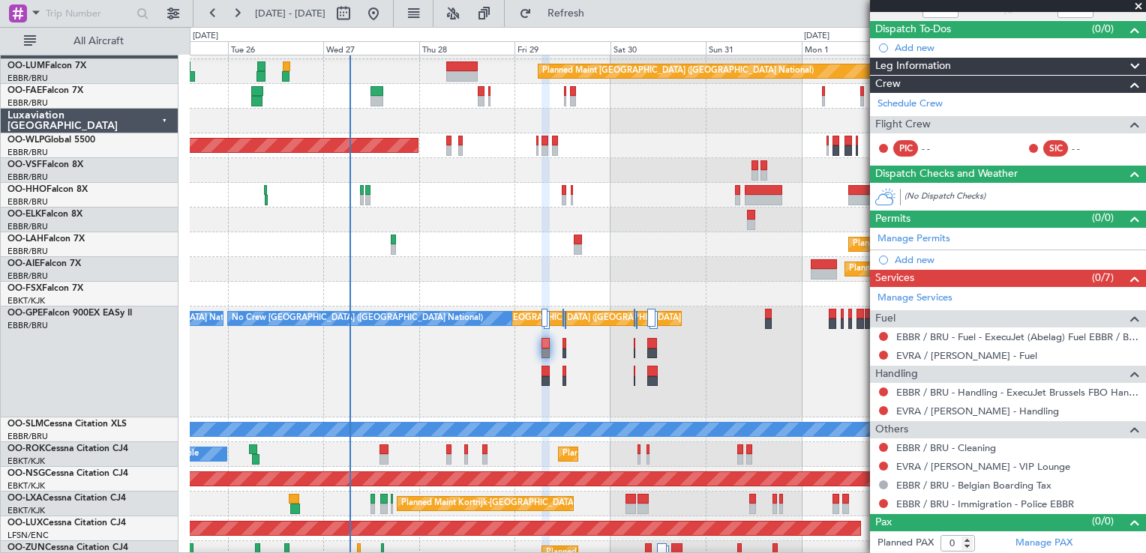
click at [1138, 6] on span at bounding box center [1138, 6] width 15 height 13
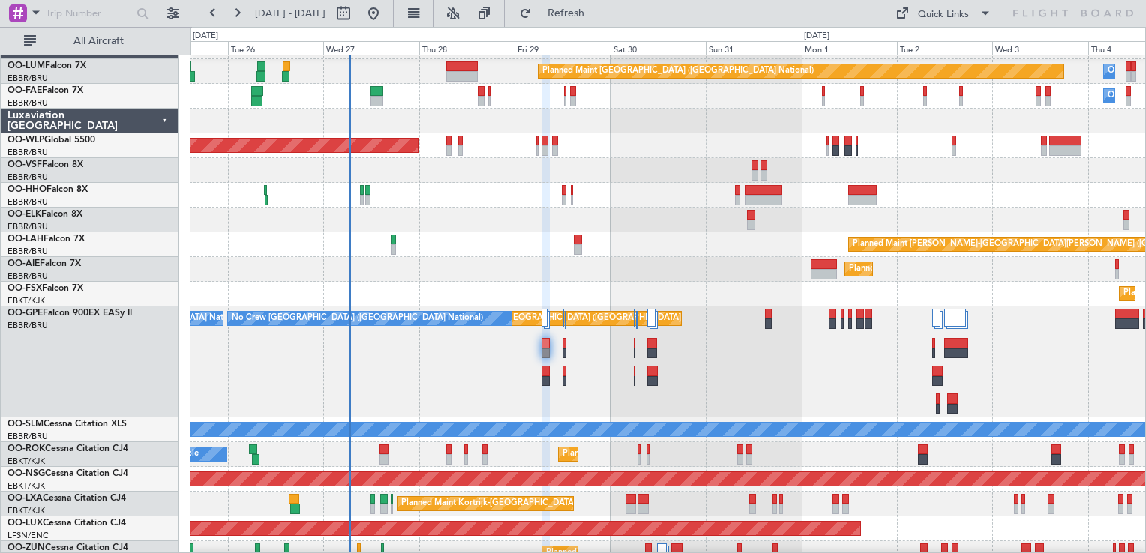
scroll to position [0, 0]
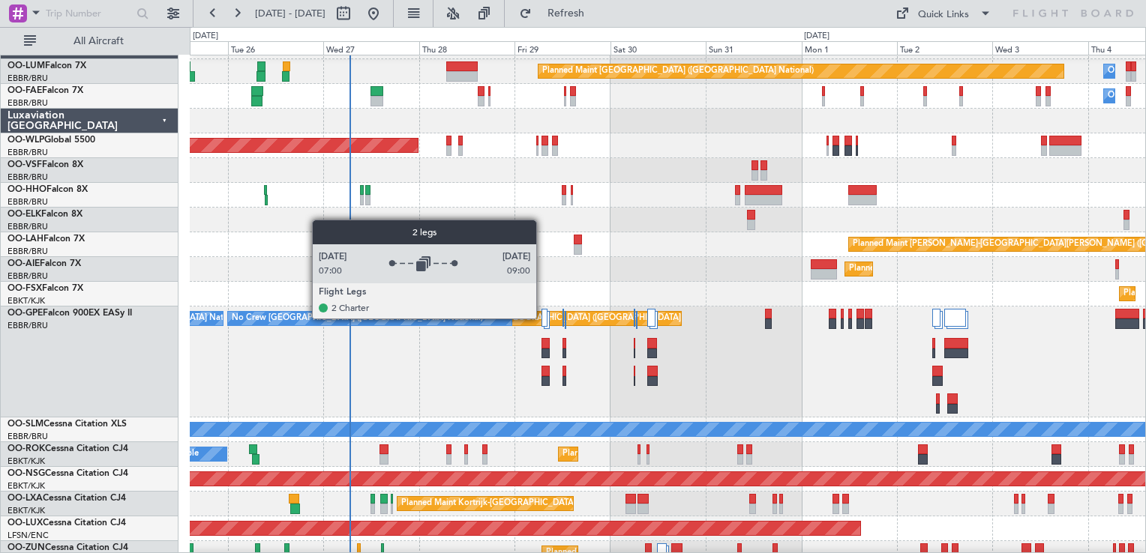
click at [543, 318] on div at bounding box center [544, 318] width 6 height 18
